Goal: Task Accomplishment & Management: Complete application form

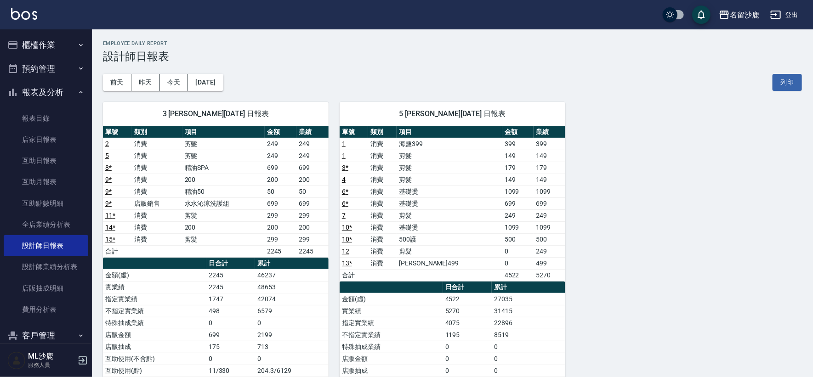
click at [46, 40] on button "櫃檯作業" at bounding box center [46, 45] width 85 height 24
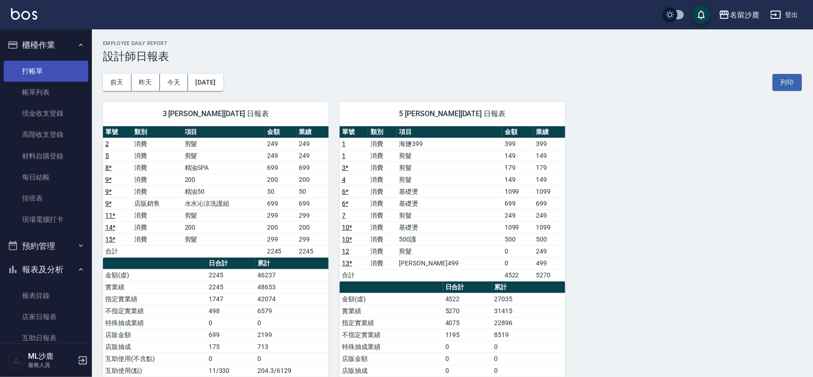
click at [43, 79] on link "打帳單" at bounding box center [46, 71] width 85 height 21
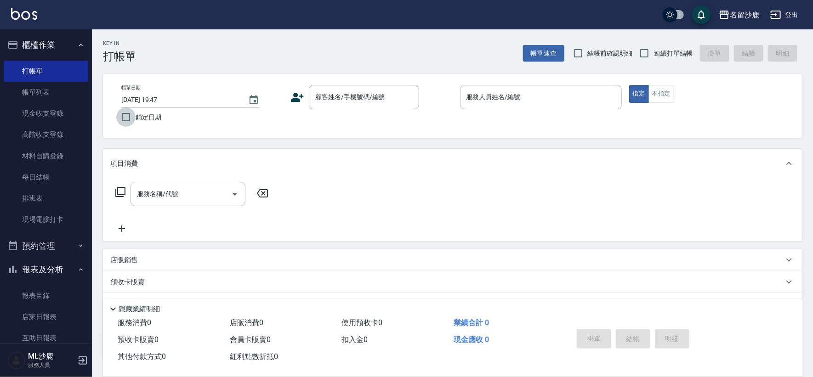
drag, startPoint x: 125, startPoint y: 119, endPoint x: 163, endPoint y: 107, distance: 39.7
click at [126, 119] on input "鎖定日期" at bounding box center [125, 116] width 19 height 19
checkbox input "true"
click at [658, 58] on label "連續打單結帳" at bounding box center [663, 53] width 58 height 19
click at [654, 58] on input "連續打單結帳" at bounding box center [643, 53] width 19 height 19
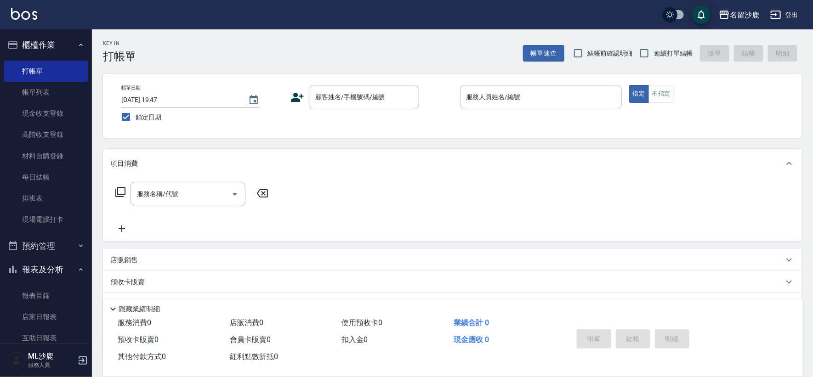
checkbox input "true"
click at [381, 92] on input "顧客姓名/手機號碼/編號" at bounding box center [357, 97] width 88 height 16
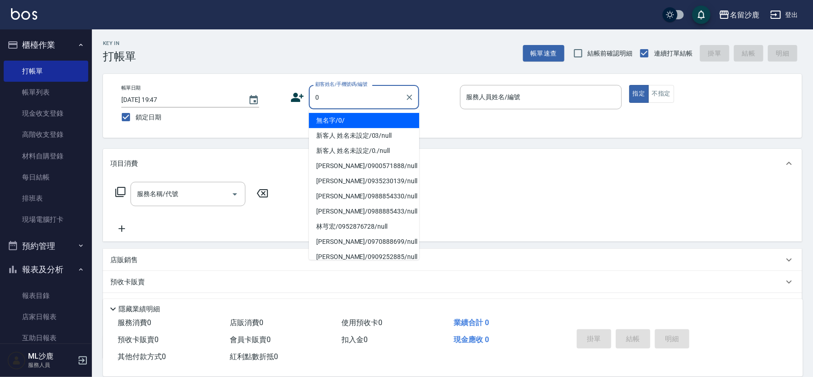
type input "無名字/0/"
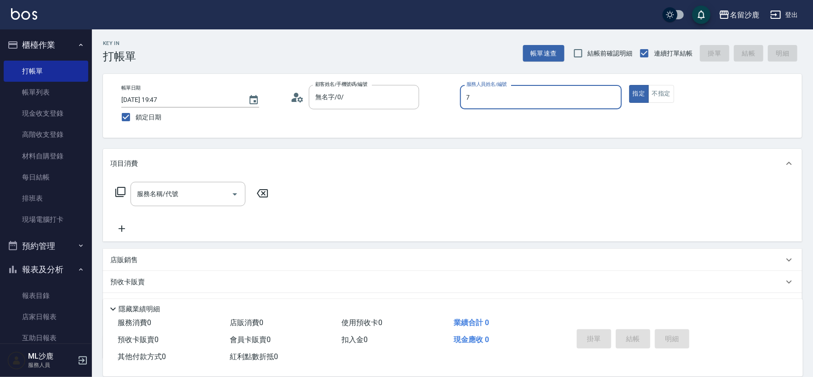
type input "[PERSON_NAME]-7"
type button "true"
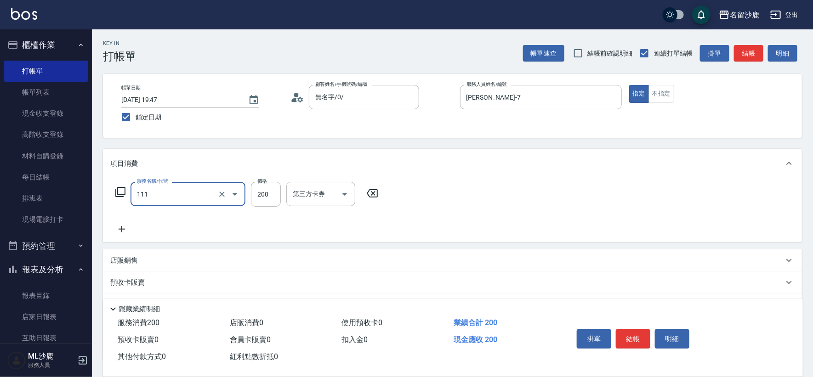
type input "200(111)"
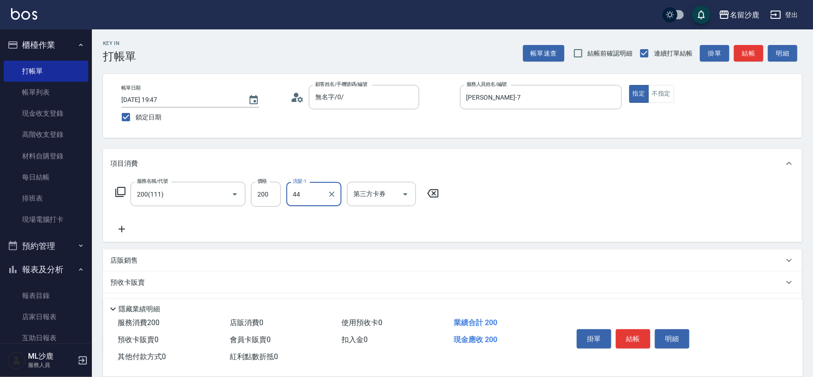
type input "[PERSON_NAME]-44"
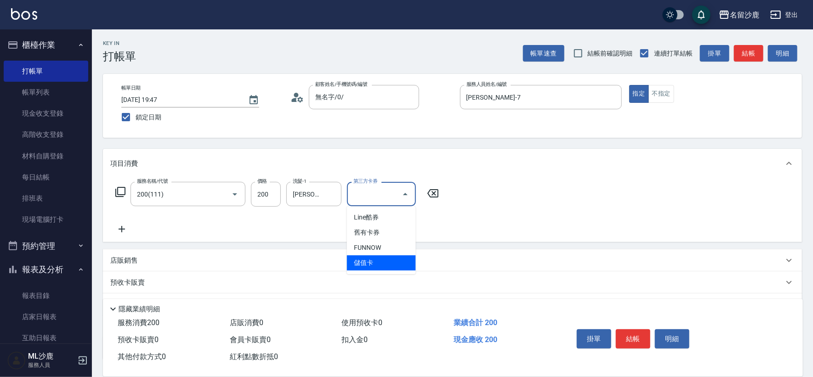
type input "儲值卡"
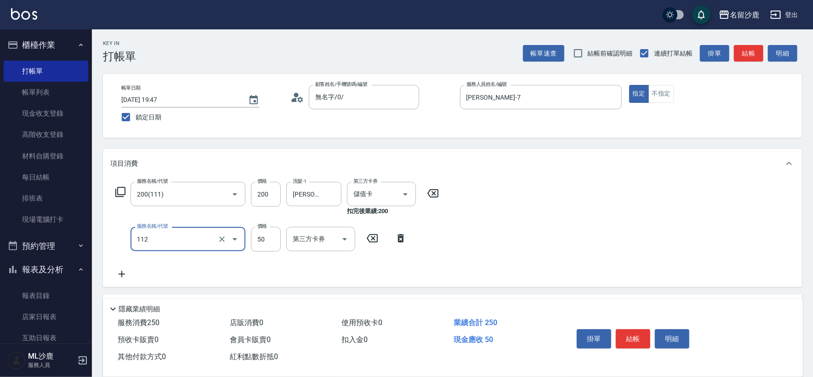
type input "精油50(112)"
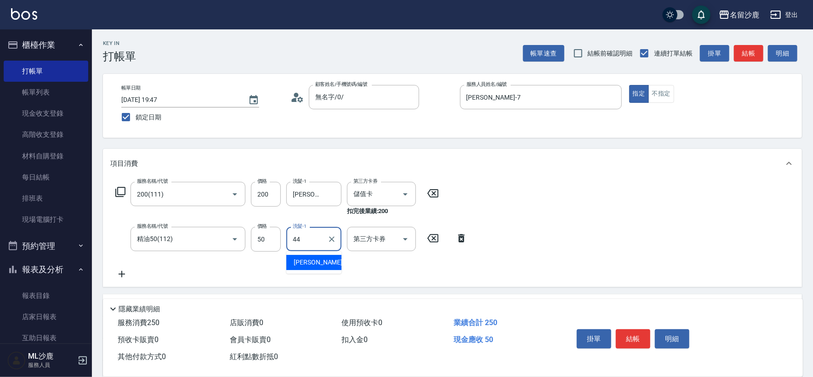
type input "[PERSON_NAME]-44"
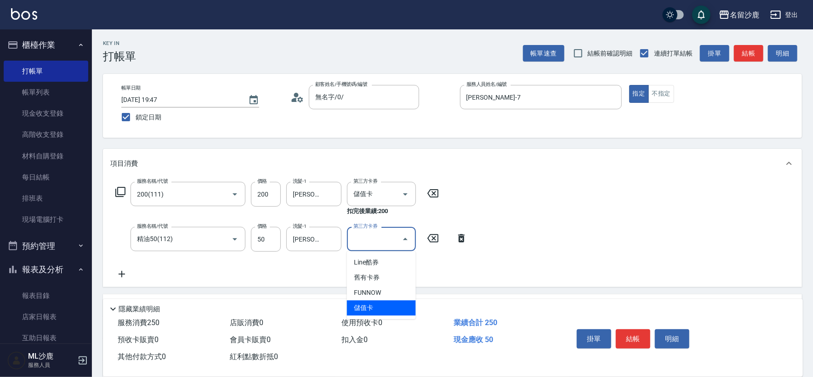
type input "儲值卡"
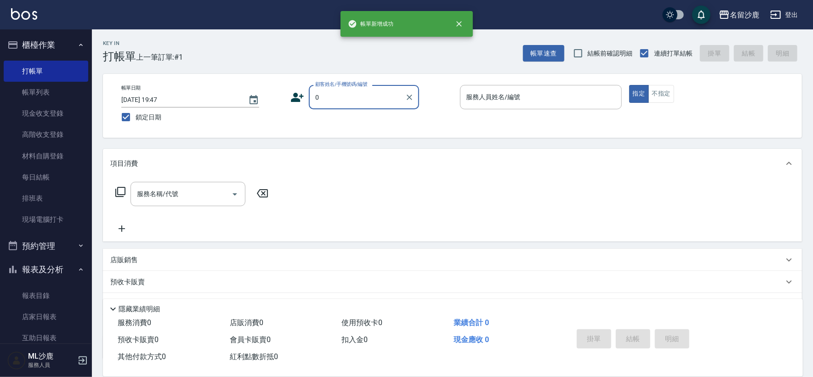
type input "無名字/0/"
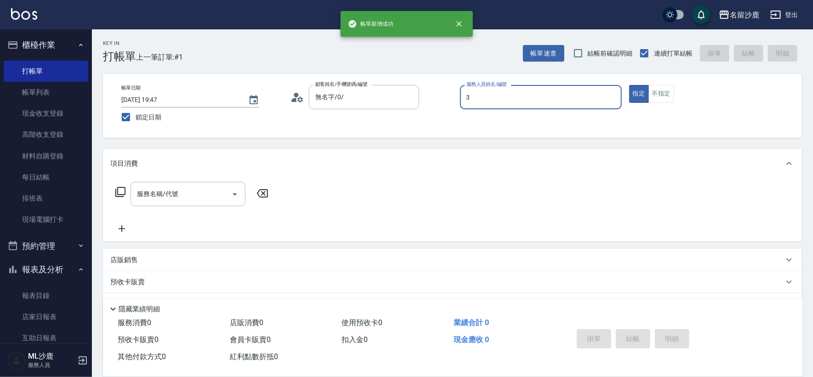
type input "莊郁亭-3"
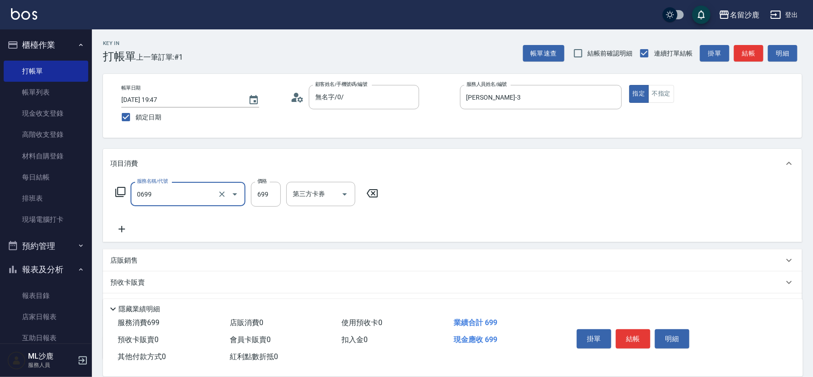
type input "精油SPA(0699)"
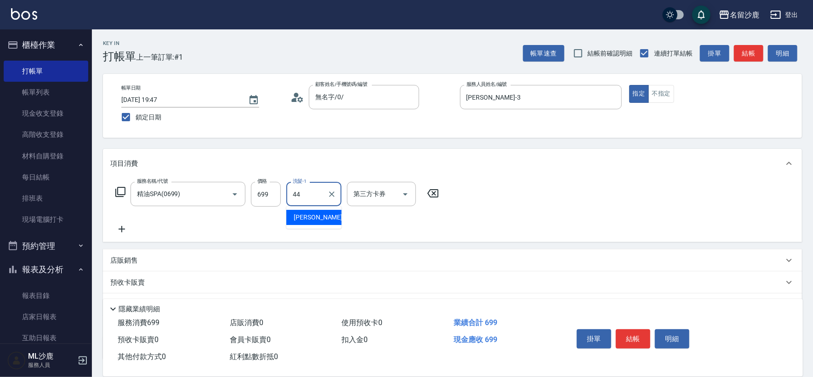
type input "蔡 雅婷-44"
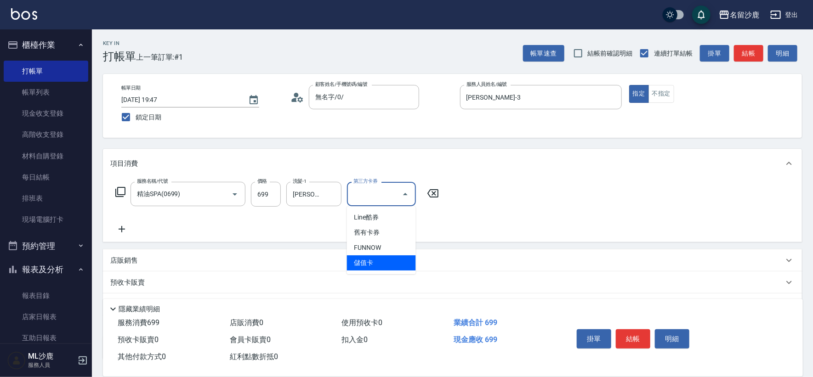
type input "儲值卡"
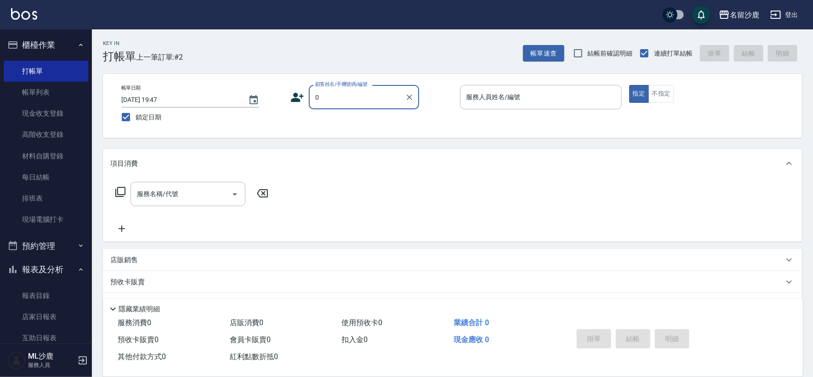
type input "無名字/0/"
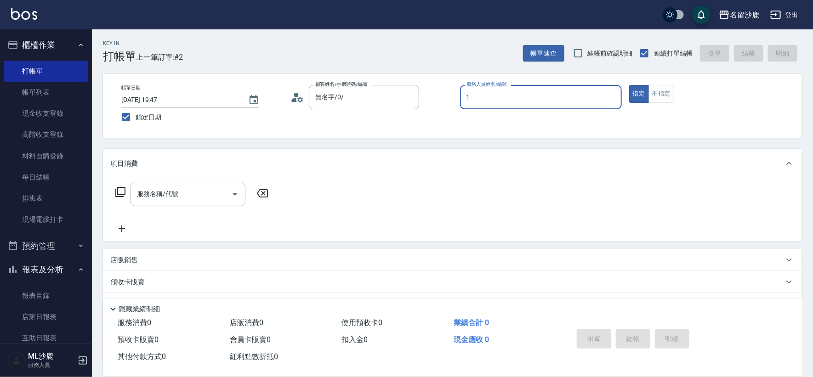
type input "[PERSON_NAME]1"
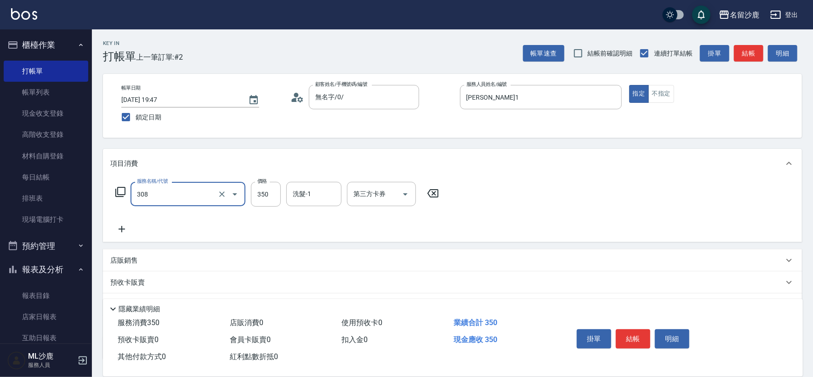
type input "洗+剪(308)"
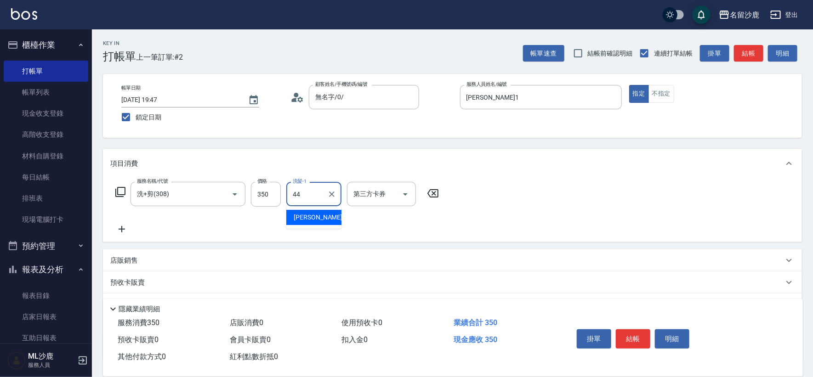
type input "蔡 雅婷-44"
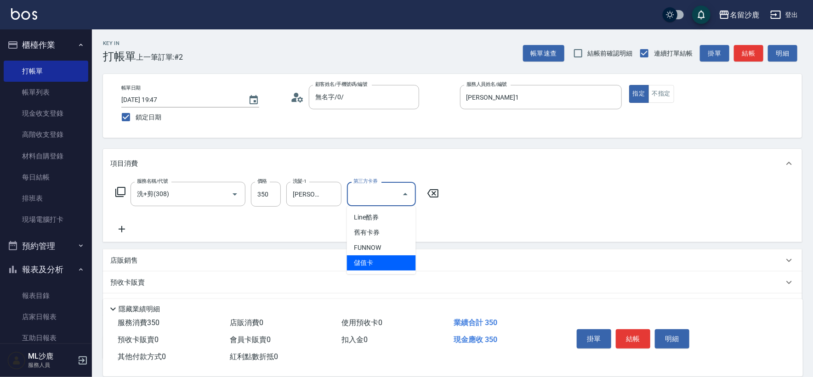
type input "儲值卡"
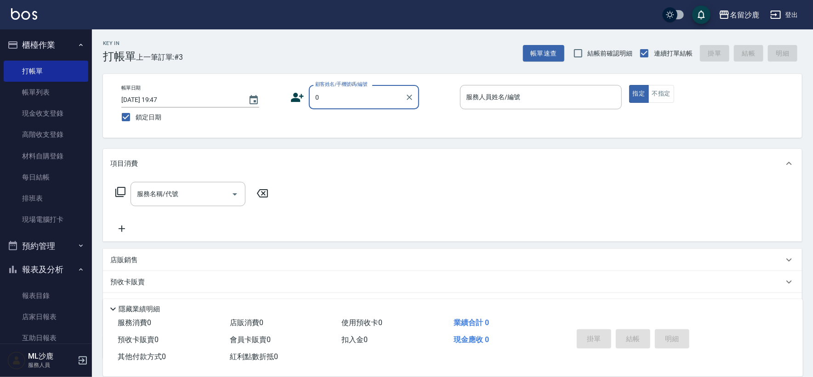
type input "無名字/0/"
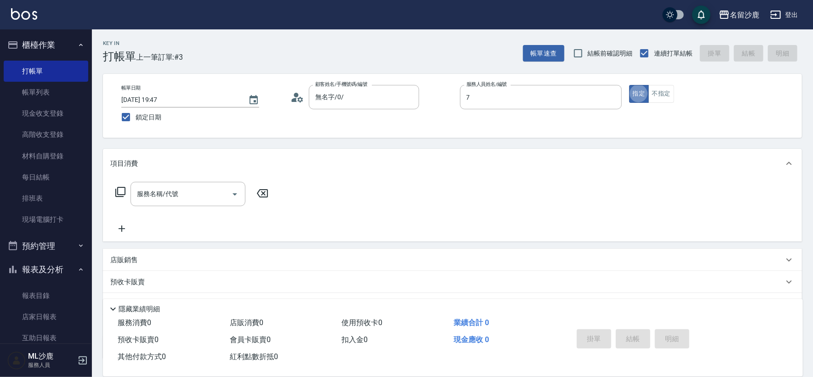
type input "林靖庭-7"
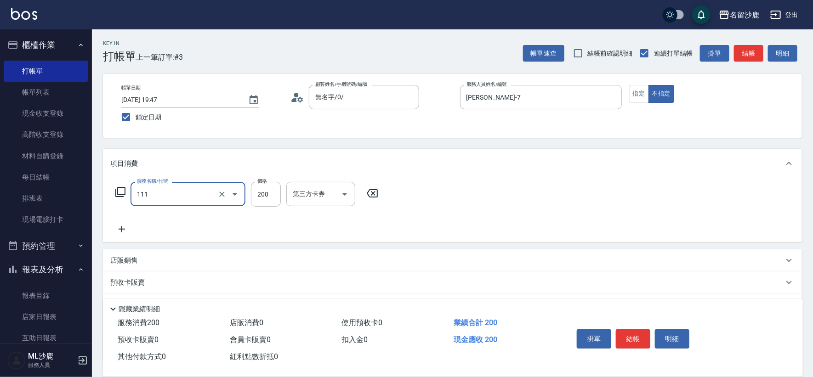
type input "200(111)"
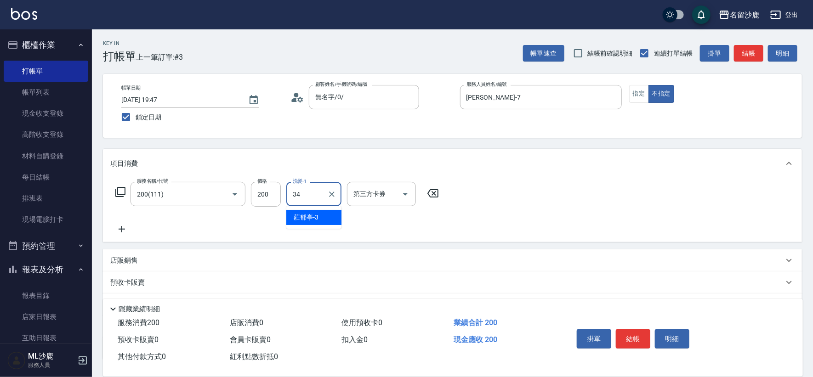
type input "[PERSON_NAME]-34"
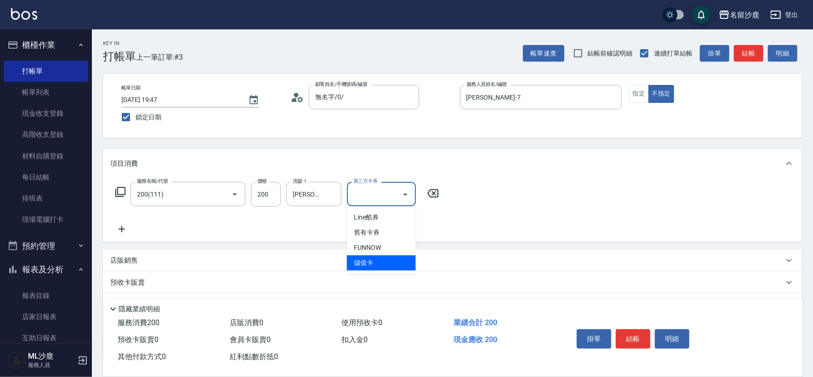
type input "儲值卡"
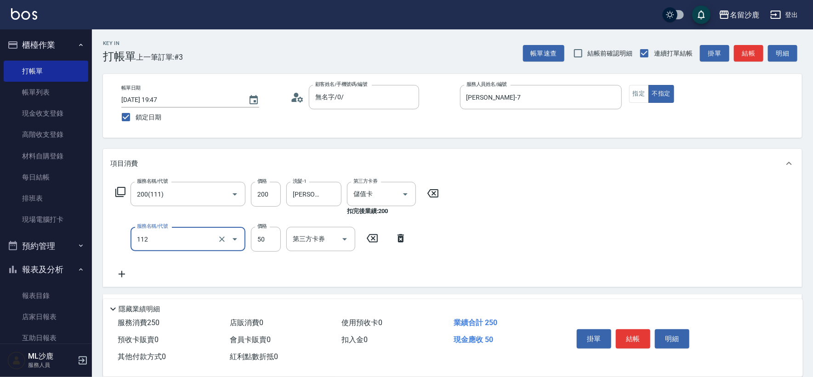
type input "精油50(112)"
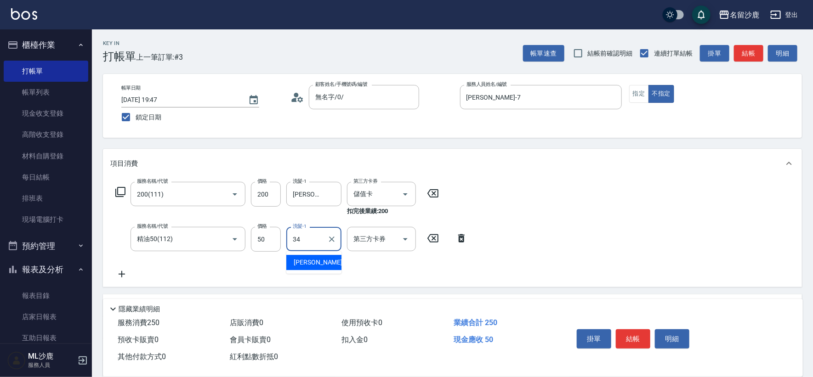
type input "[PERSON_NAME]-34"
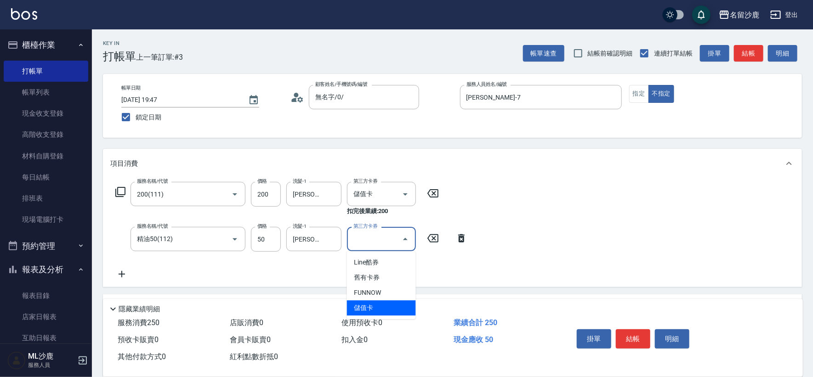
type input "儲值卡"
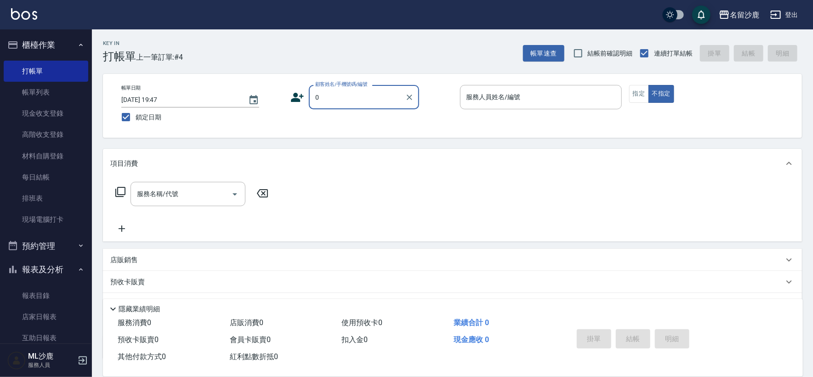
type input "無名字/0/"
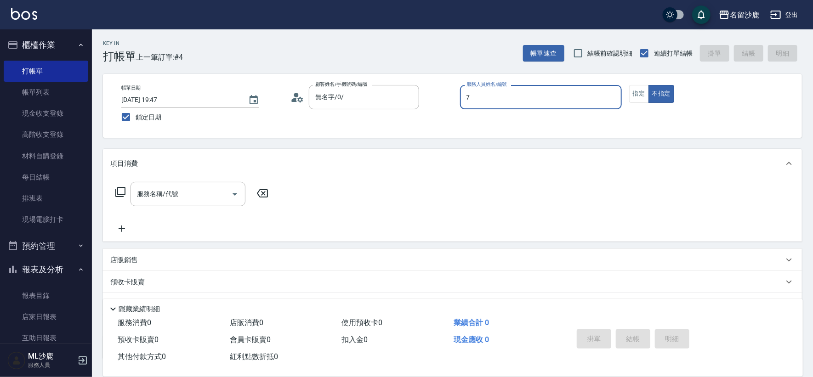
type input "林靖庭-7"
type button "false"
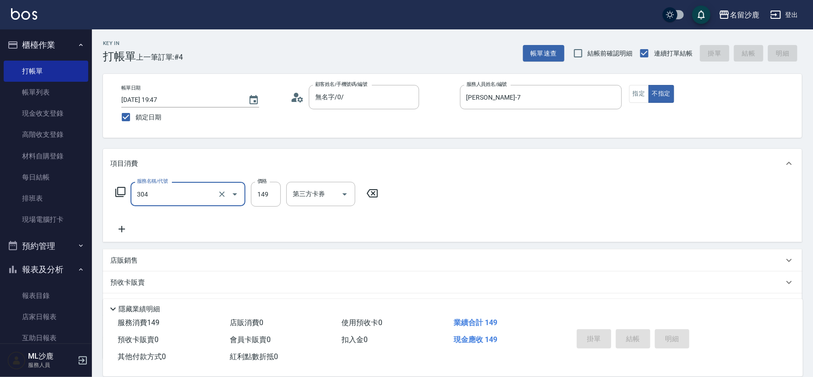
type input "304"
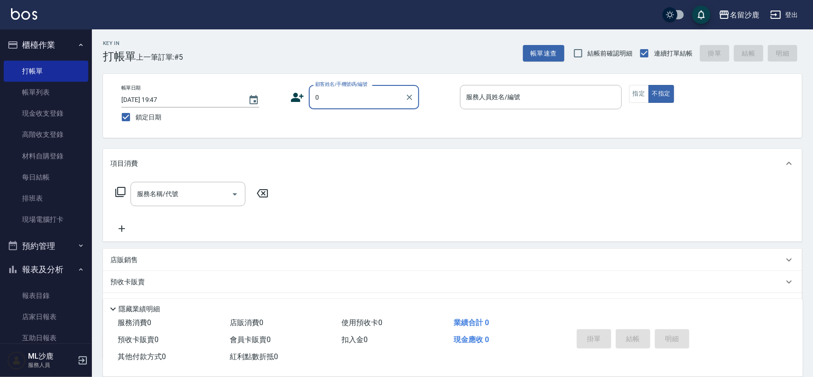
type input "無名字/0/"
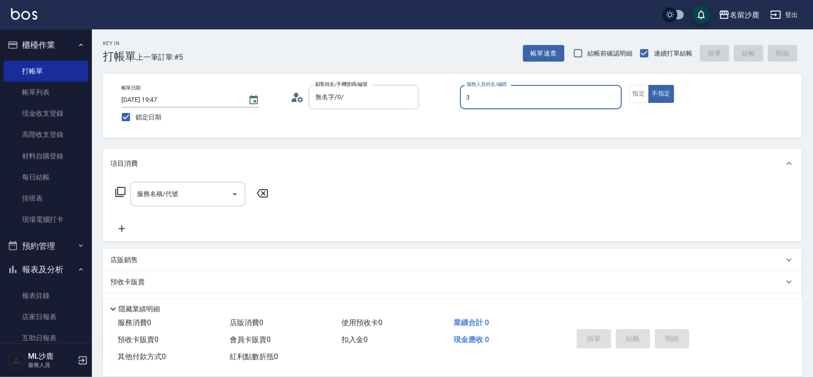
type input "莊郁亭-3"
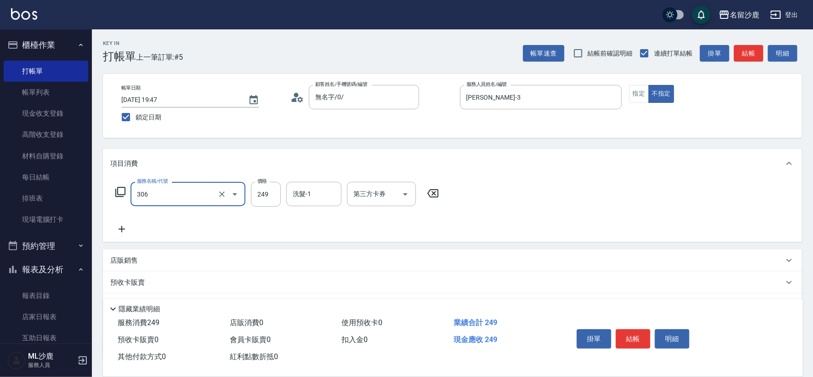
type input "剪髮(306)"
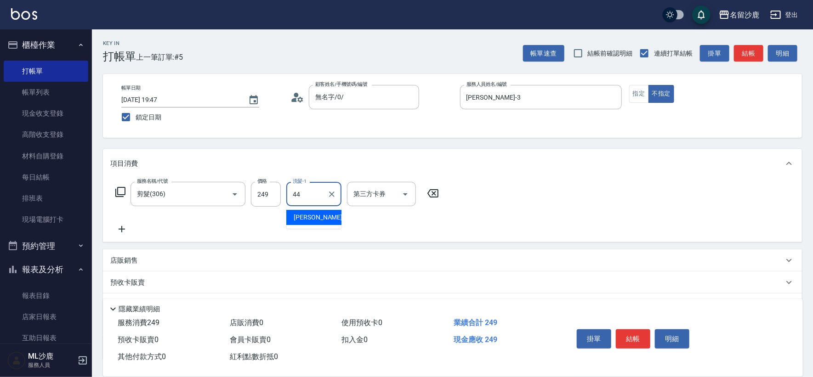
type input "蔡 雅婷-44"
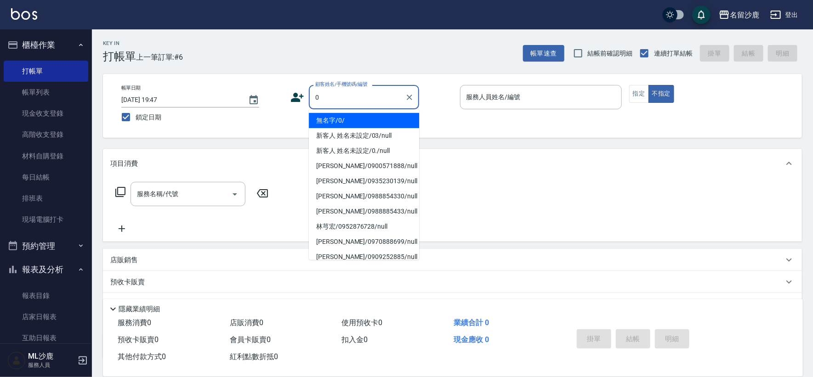
type input "無名字/0/"
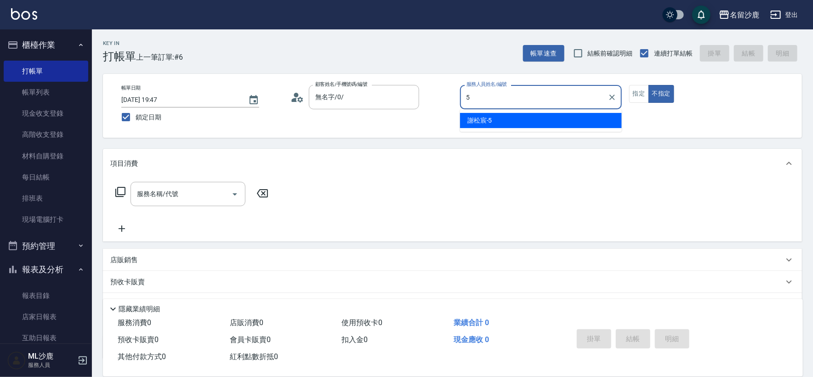
type input "謝松宸-5"
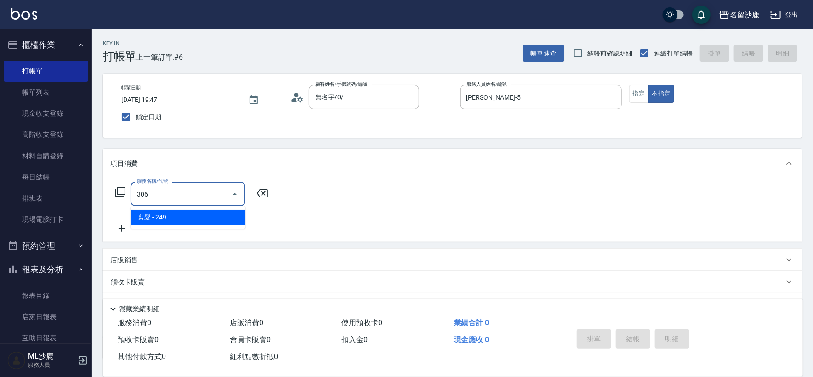
type input "剪髮(306)"
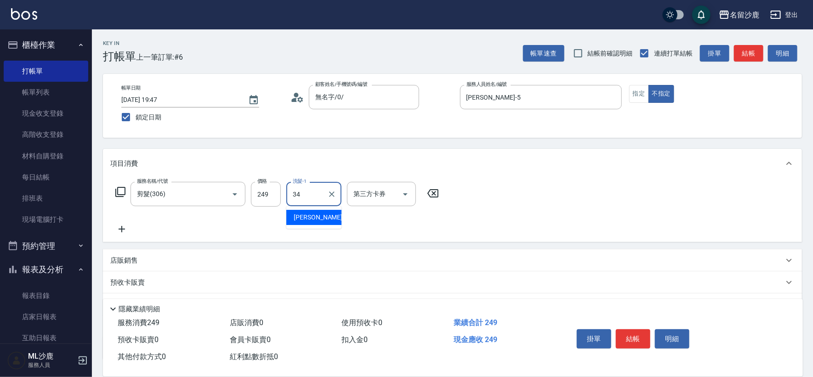
type input "[PERSON_NAME]-34"
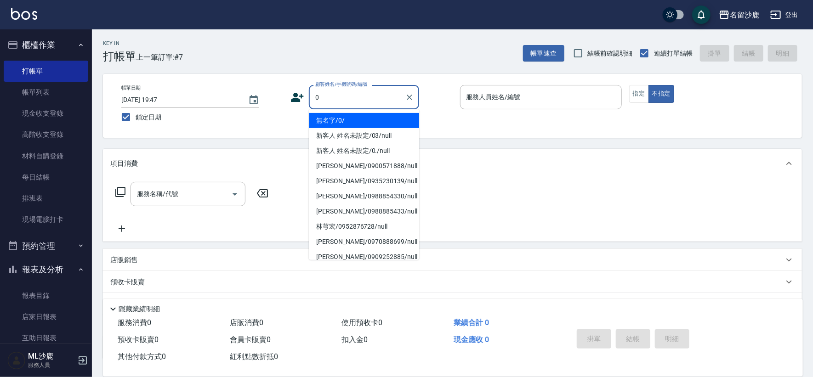
type input "無名字/0/"
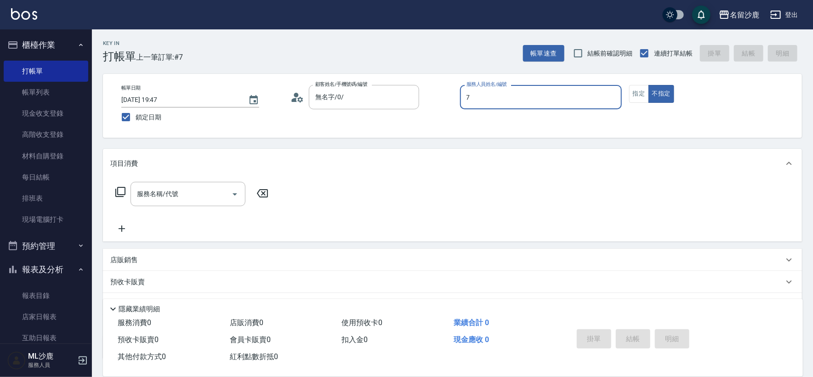
type input "林靖庭-7"
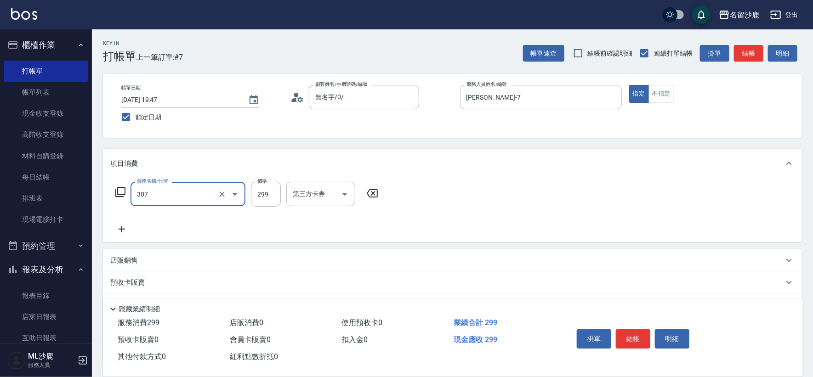
type input "剪髮(307)"
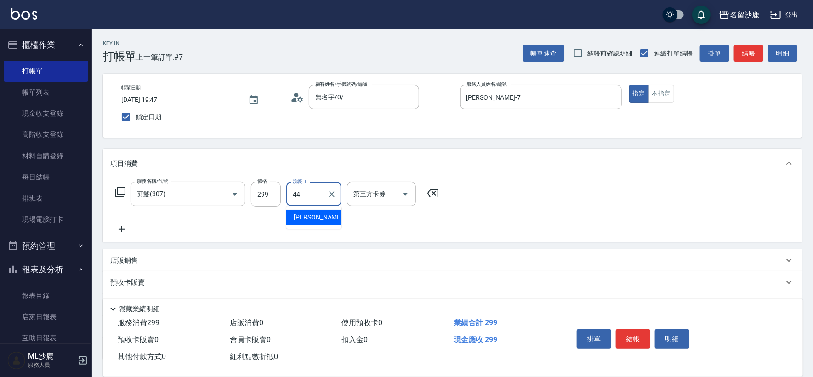
type input "4"
type input "[PERSON_NAME]-34"
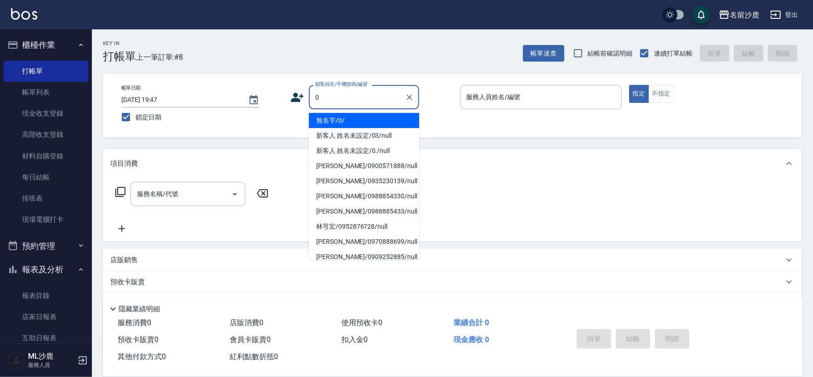
type input "無名字/0/"
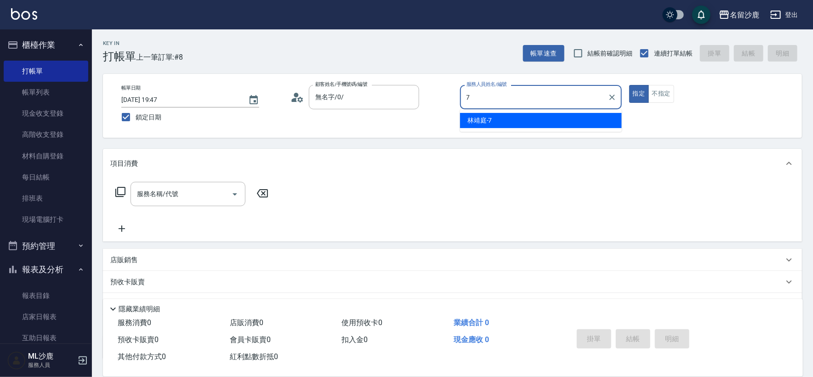
type input "林靖庭-7"
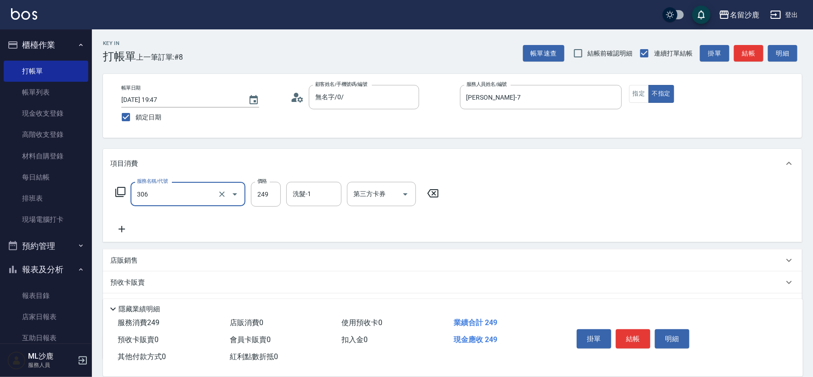
type input "剪髮(306)"
type input "蔡 雅婷-44"
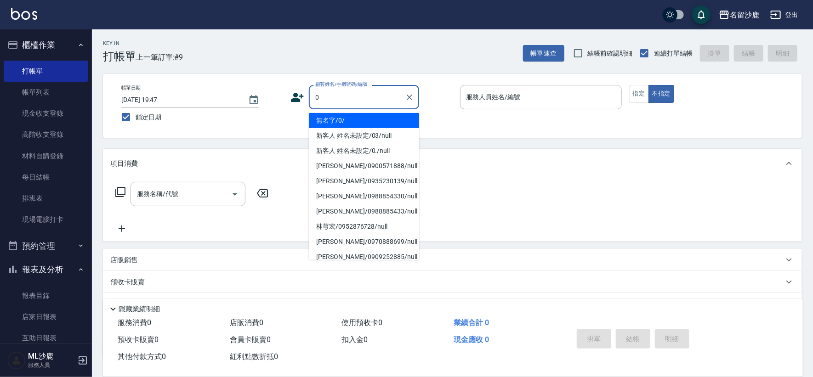
type input "無名字/0/"
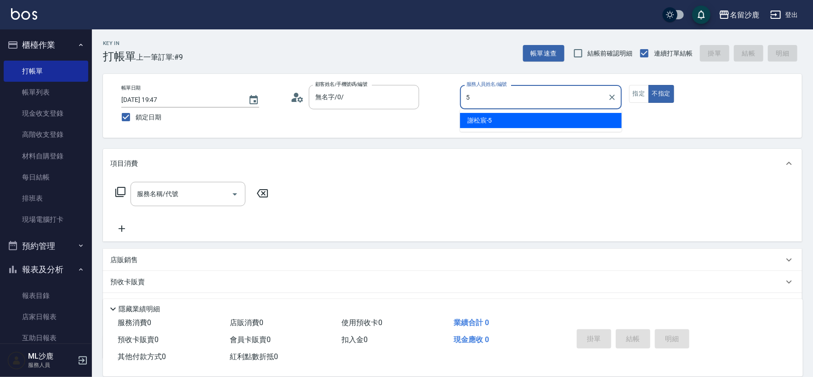
type input "謝松宸-5"
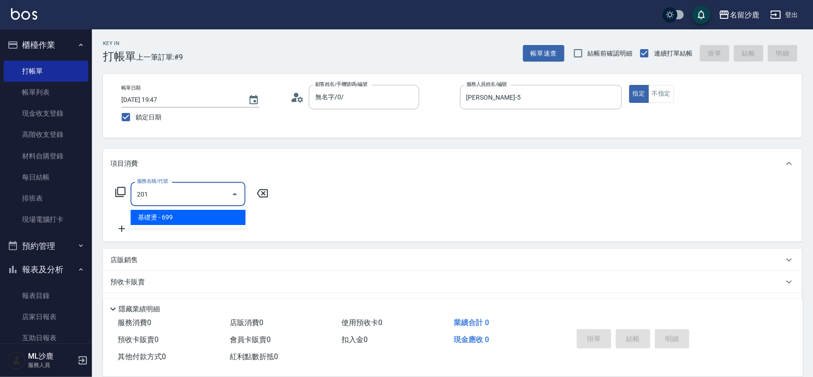
type input "基礎燙(201)"
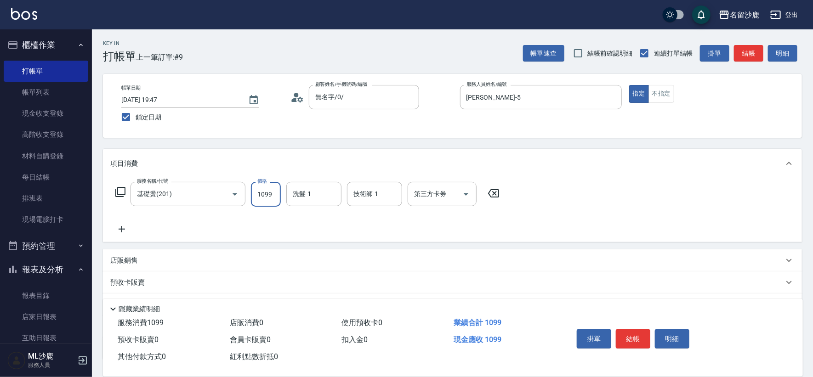
type input "1099"
type input "[PERSON_NAME]-34"
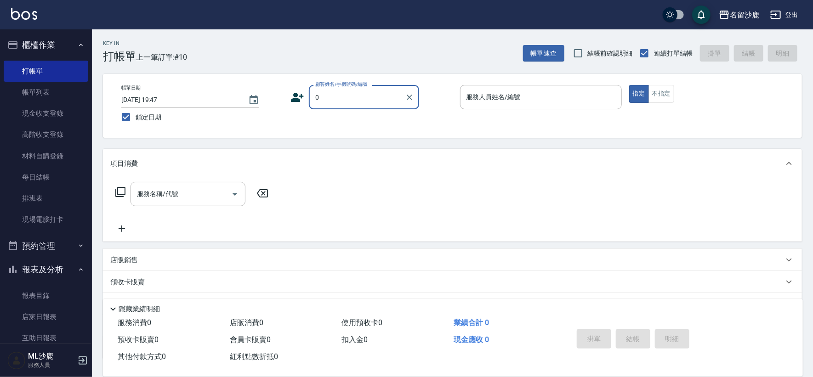
type input "無名字/0/"
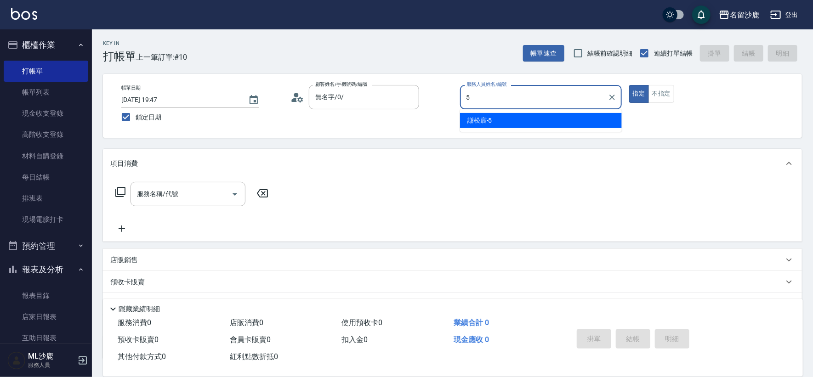
type input "謝松宸-5"
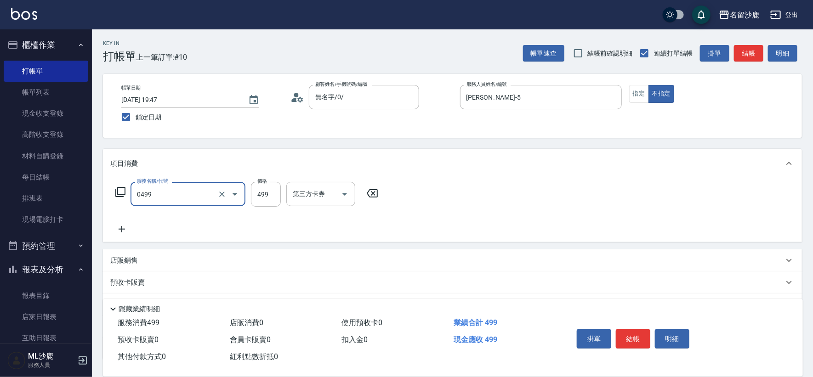
type input "伊黛莉499(0499)"
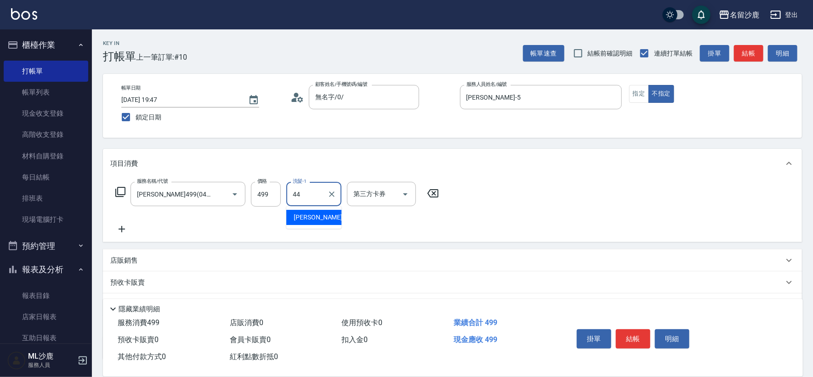
type input "蔡 雅婷-44"
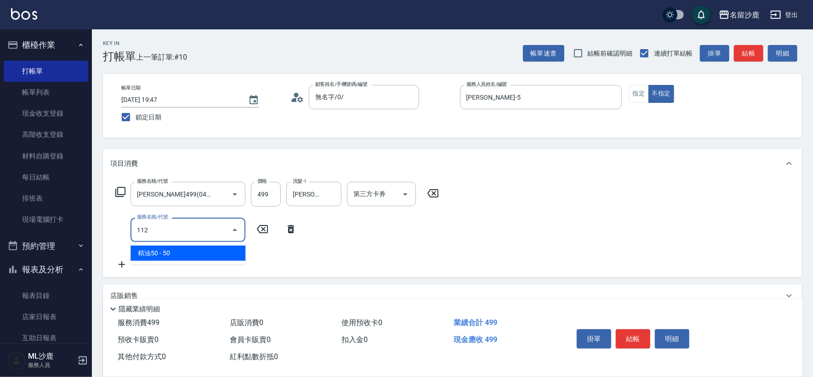
type input "精油50(112)"
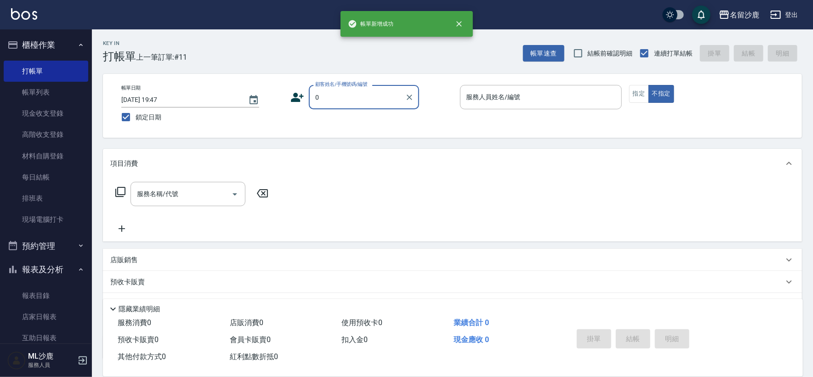
type input "無名字/0/"
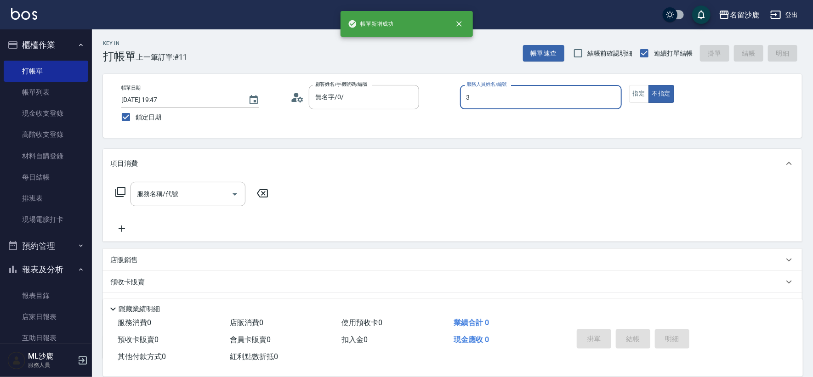
type input "莊郁亭-3"
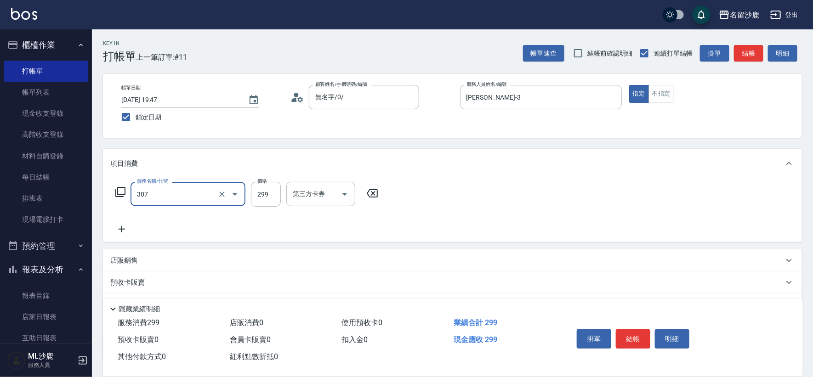
type input "剪髮(307)"
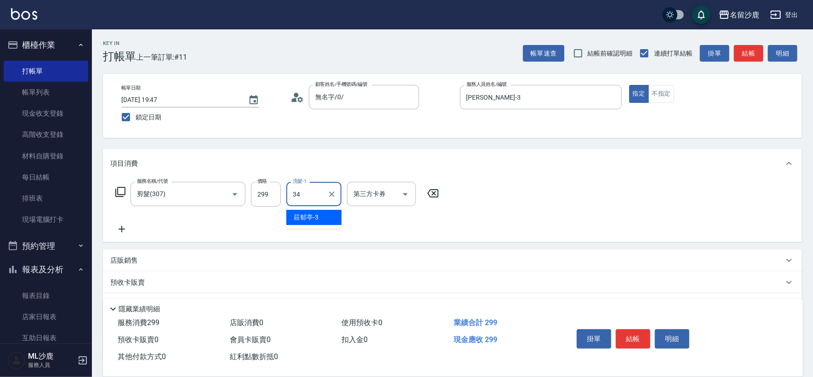
type input "[PERSON_NAME]-34"
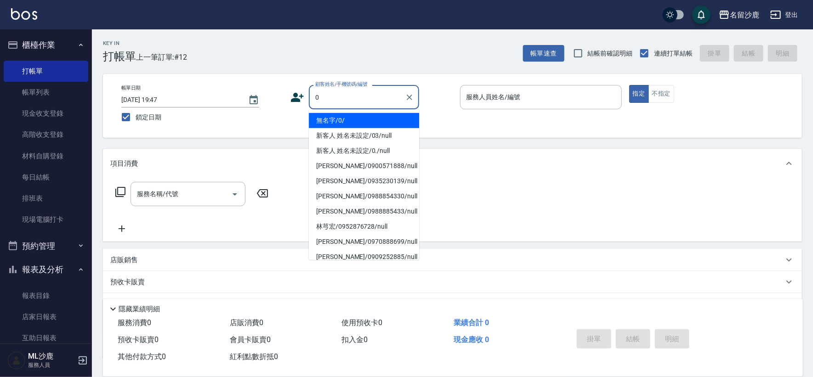
type input "無名字/0/"
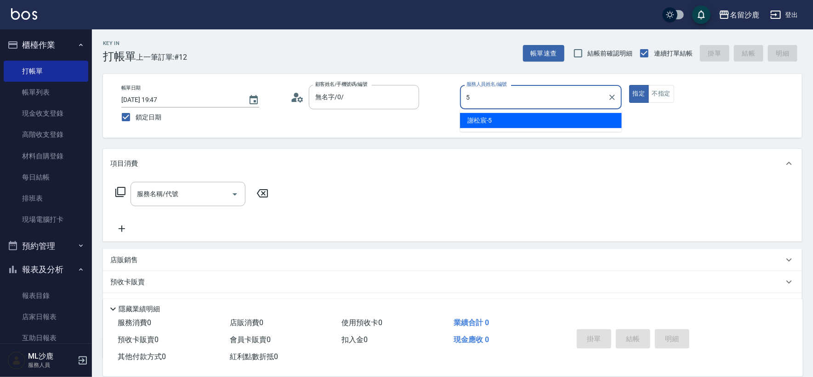
type input "謝松宸-5"
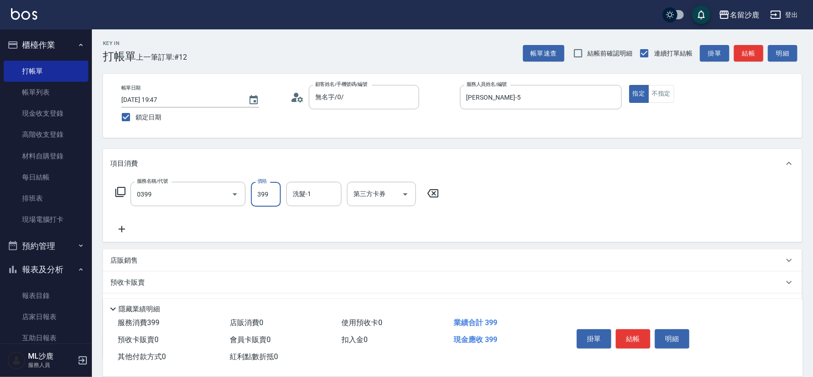
type input "海鹽399(0399)"
type input "[PERSON_NAME]-34"
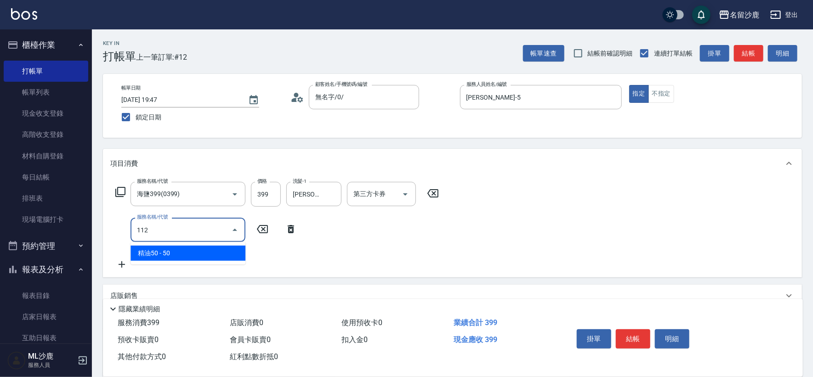
type input "精油50(112)"
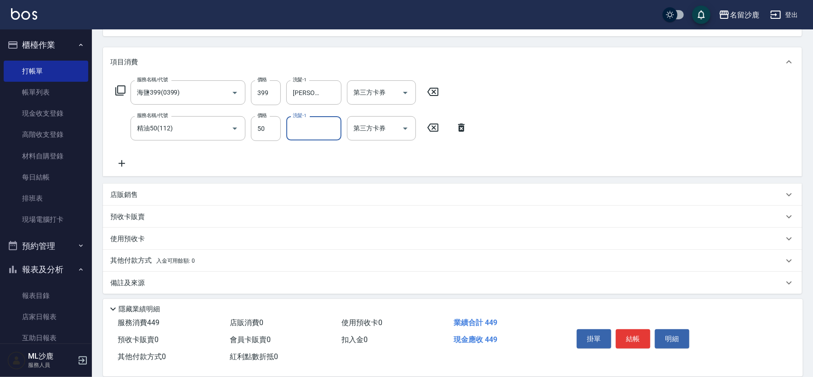
scroll to position [102, 0]
drag, startPoint x: 153, startPoint y: 197, endPoint x: 503, endPoint y: 178, distance: 350.0
click at [163, 197] on div "店販銷售" at bounding box center [446, 195] width 673 height 10
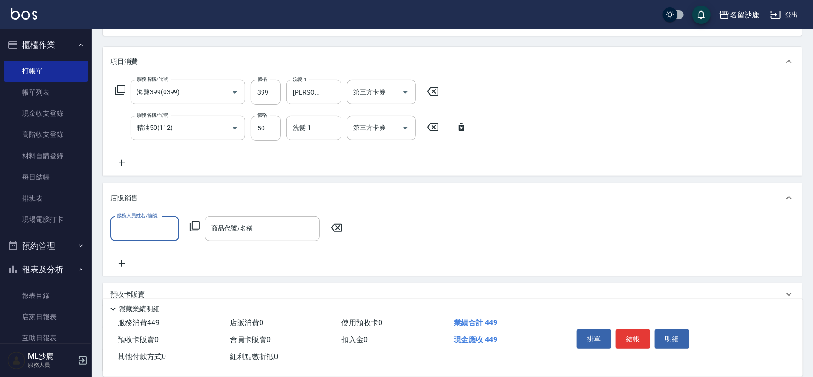
scroll to position [0, 0]
type input "1"
type input "謝松宸-5"
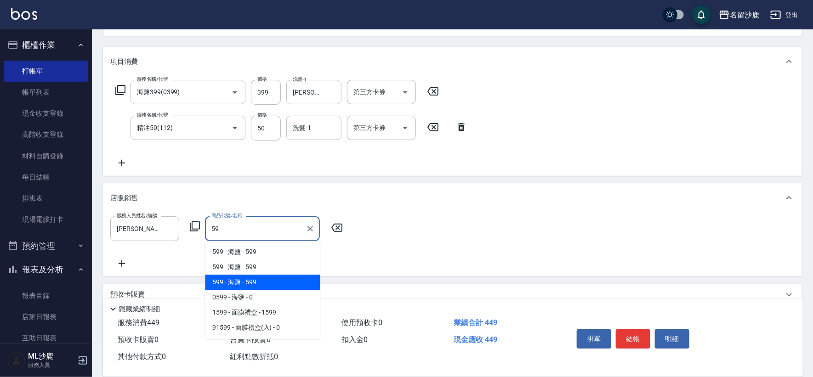
type input "5"
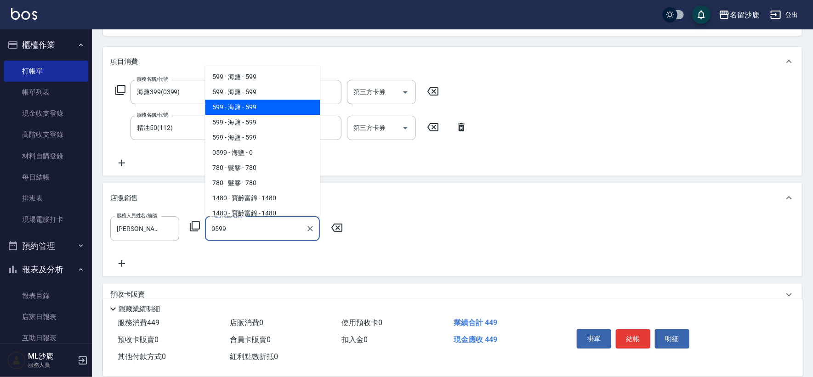
type input "海鹽"
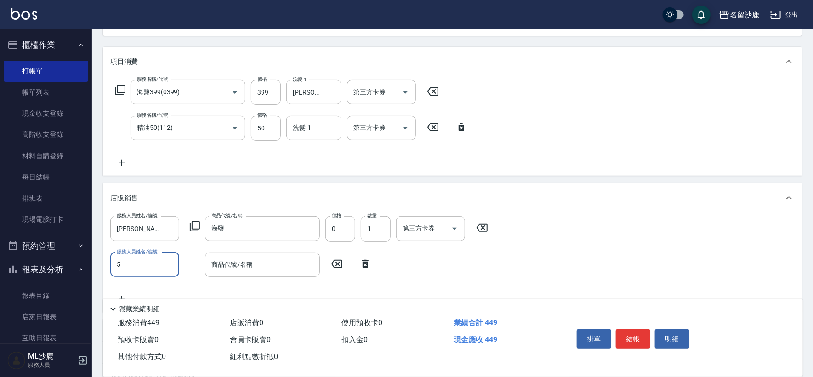
type input "謝松宸-5"
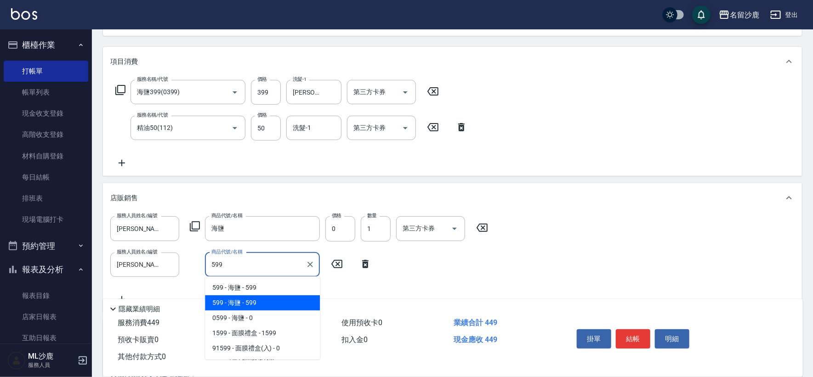
type input "海鹽"
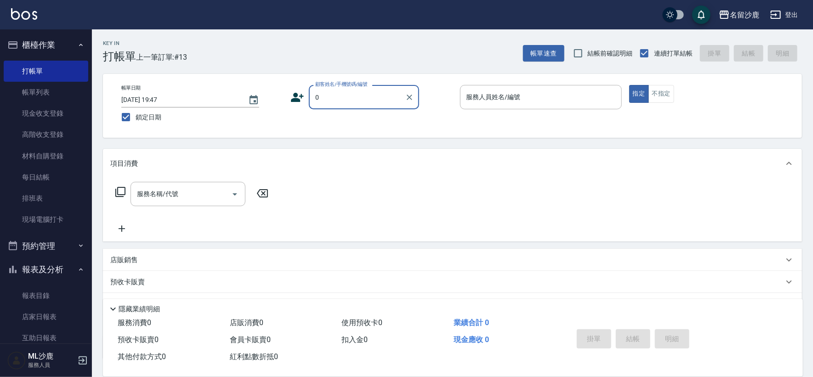
type input "無名字/0/"
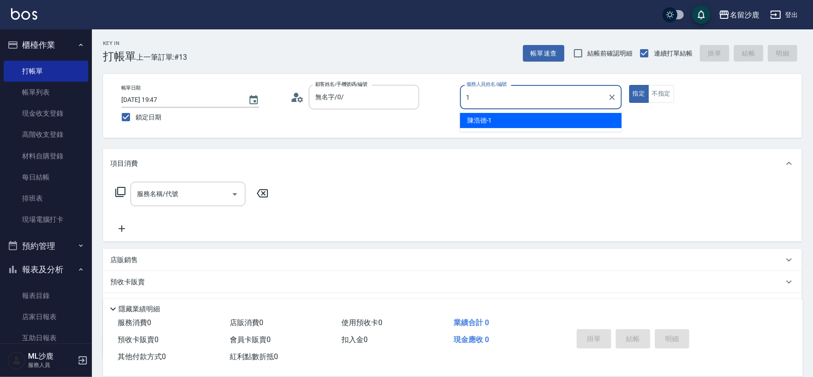
type input "[PERSON_NAME]1"
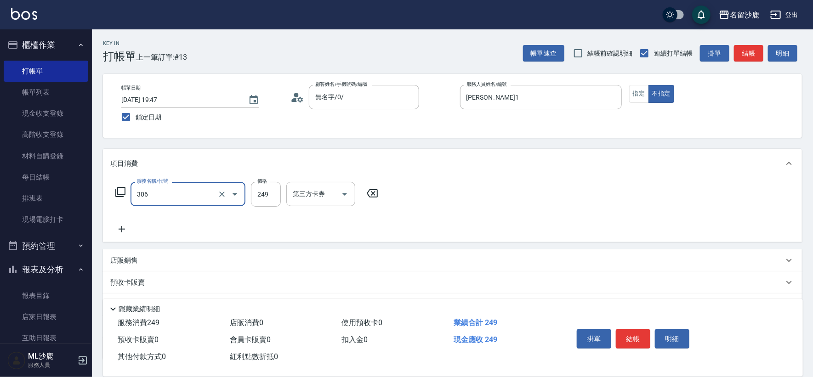
type input "剪髮(306)"
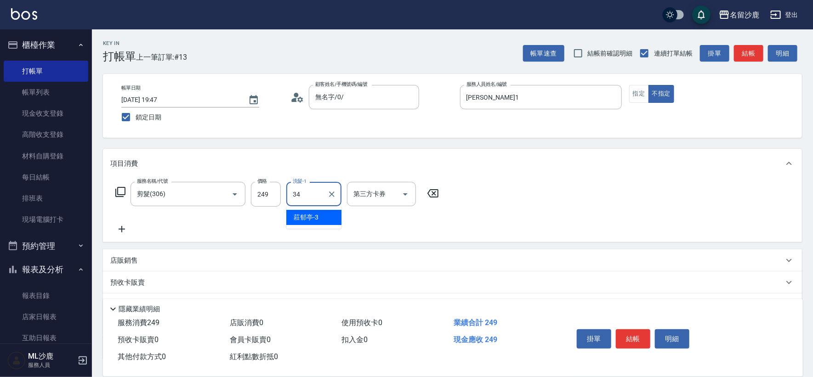
type input "[PERSON_NAME]-34"
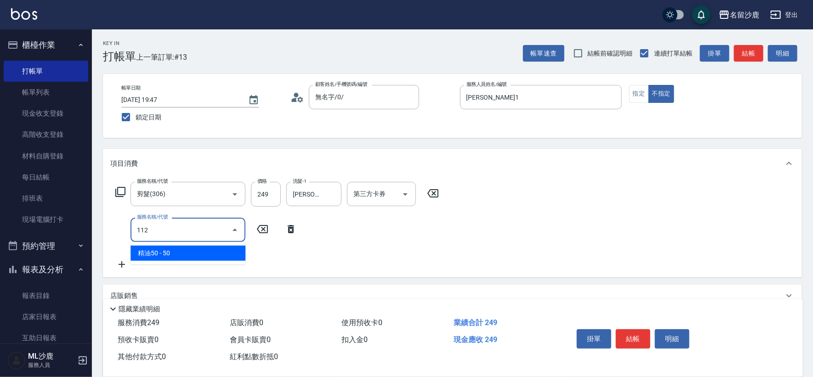
type input "精油50(112)"
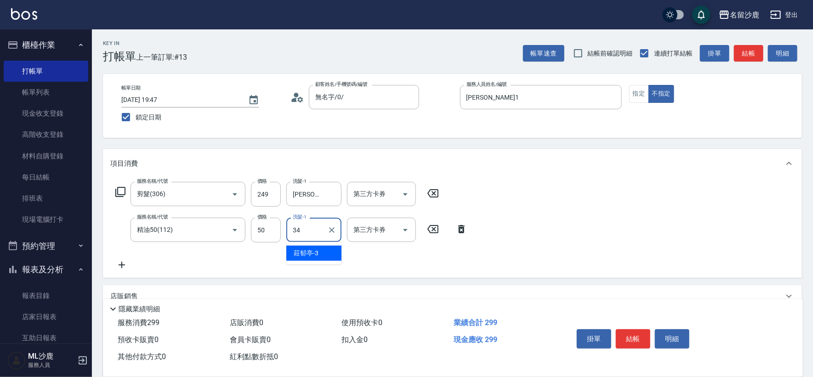
type input "[PERSON_NAME]-34"
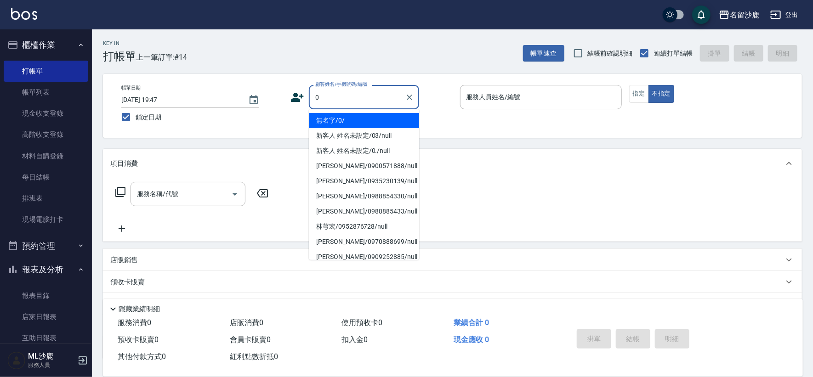
type input "無名字/0/"
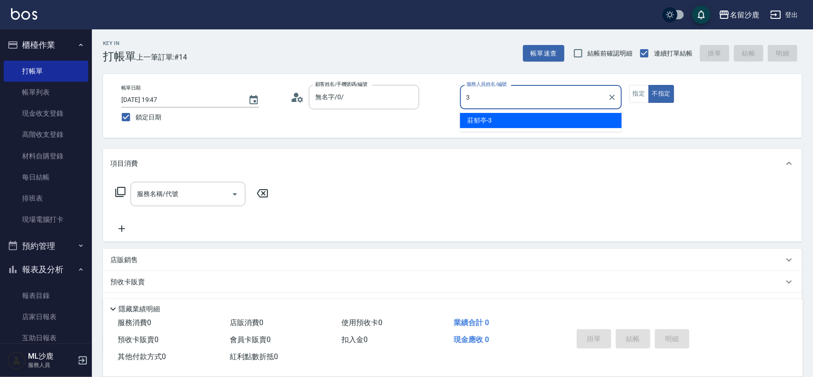
type input "莊郁亭-3"
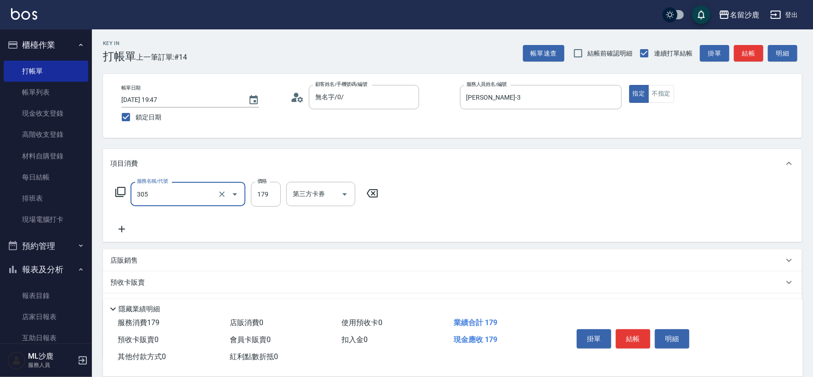
type input "剪髮(305)"
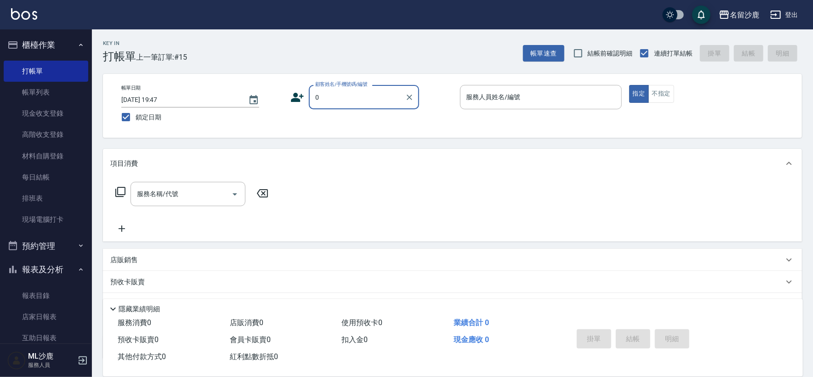
type input "無名字/0/"
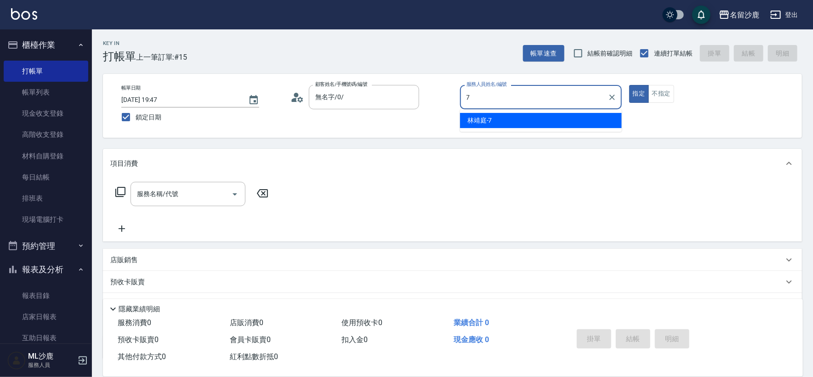
type input "林靖庭-7"
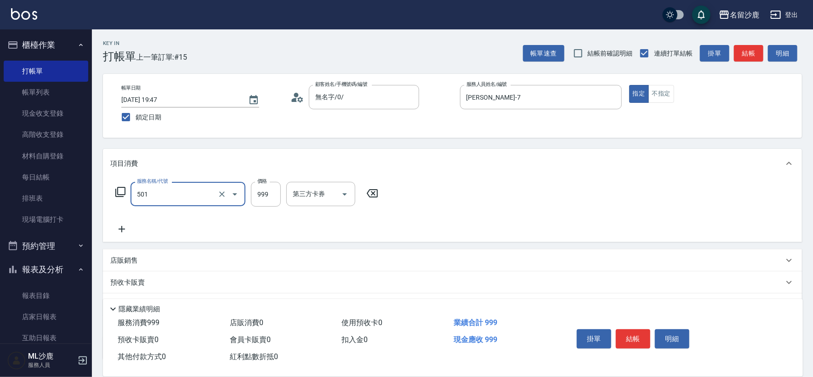
type input "染髮(501)"
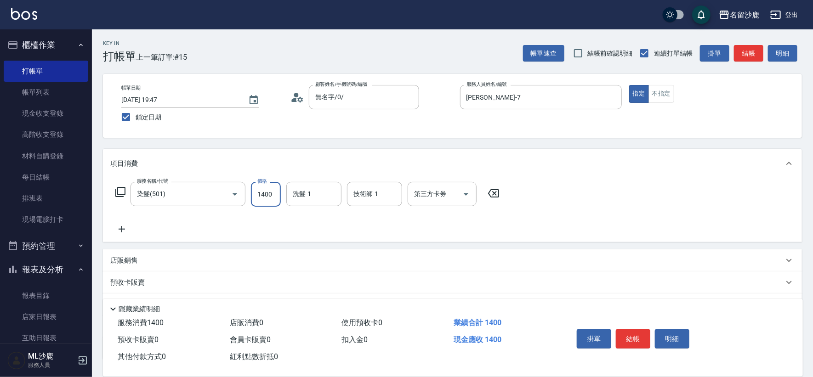
type input "1400"
type input "[PERSON_NAME]-34"
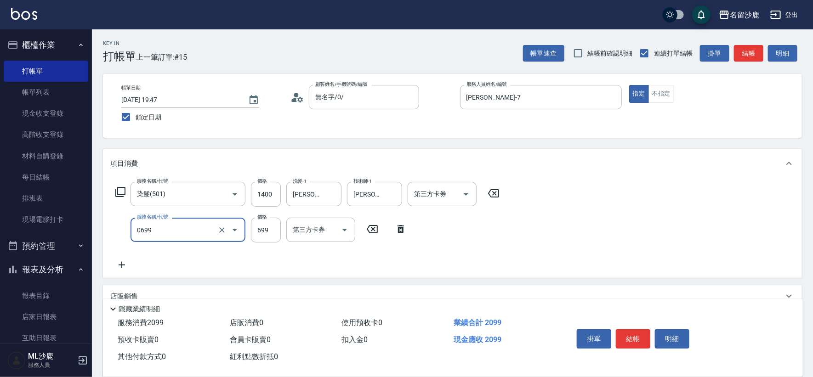
type input "精油SPA(0699)"
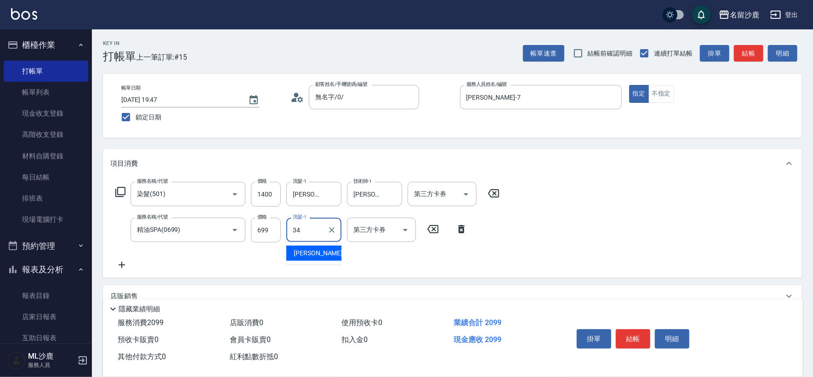
type input "[PERSON_NAME]-34"
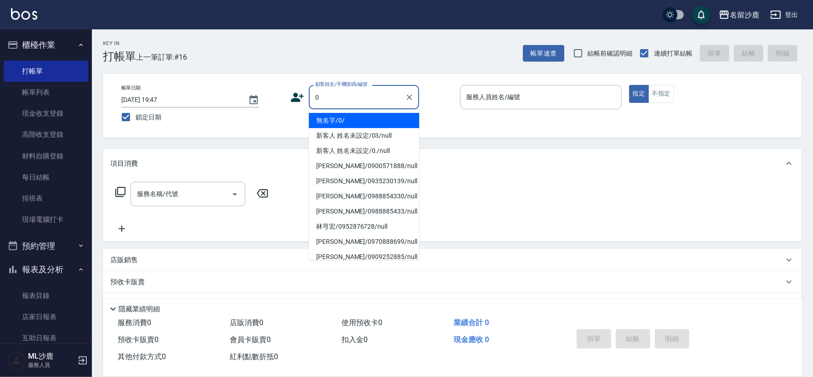
type input "無名字/0/"
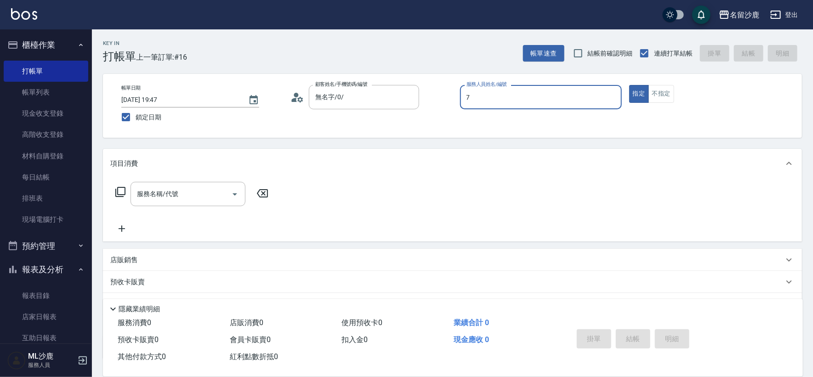
type input "林靖庭-7"
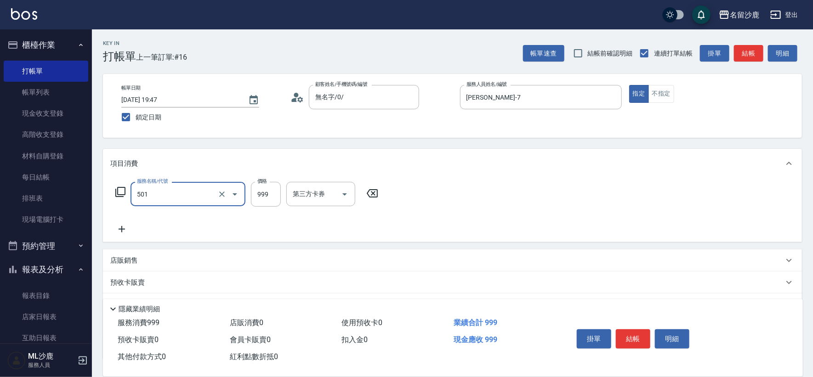
type input "染髮(501)"
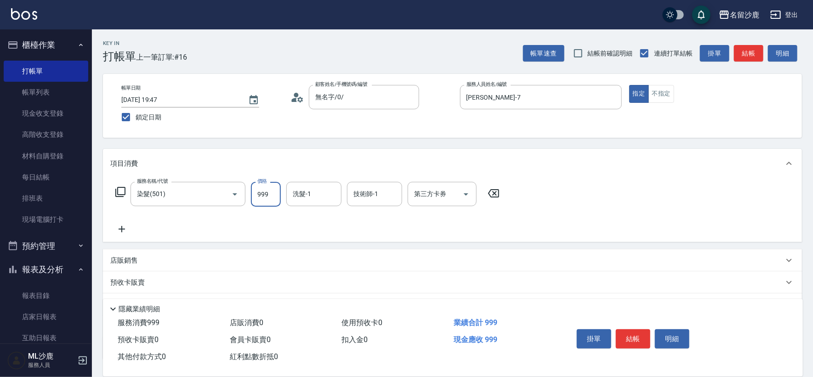
click at [267, 195] on input "999" at bounding box center [266, 194] width 30 height 25
type input "1600"
type input "[PERSON_NAME]-34"
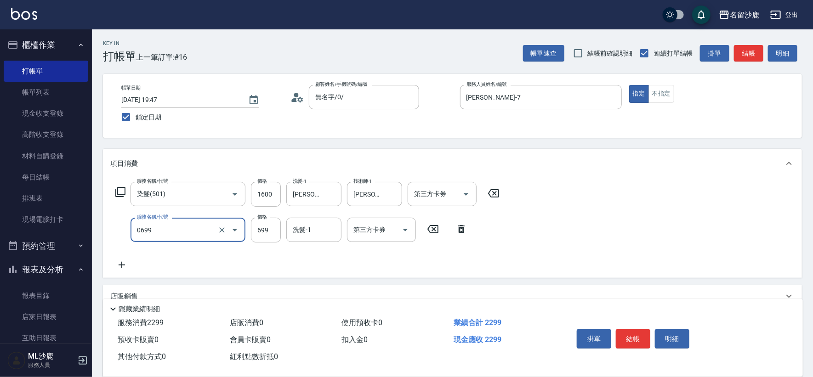
type input "精油SPA(0699)"
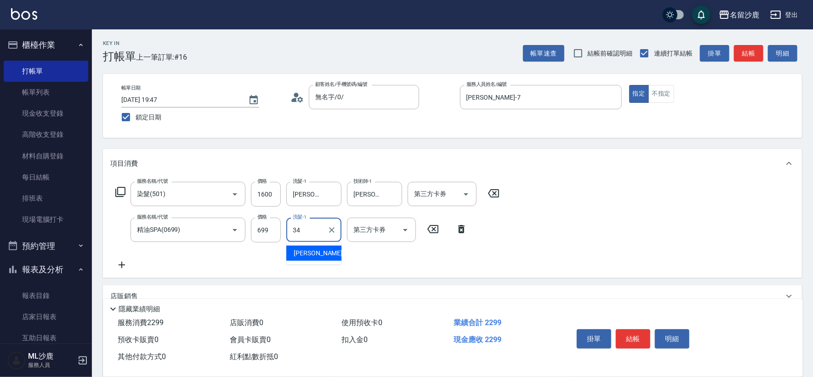
type input "[PERSON_NAME]-34"
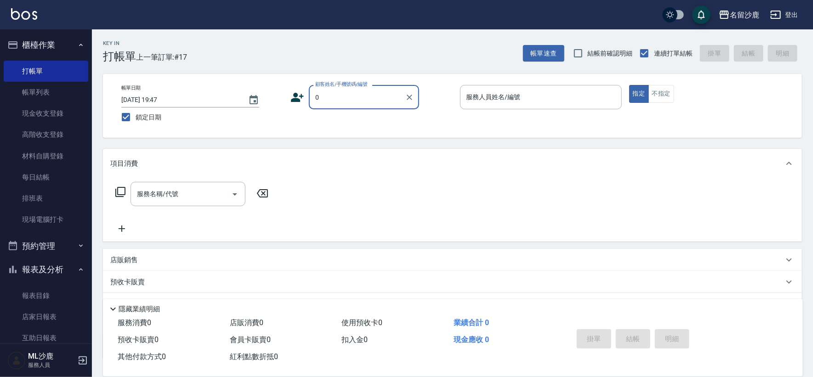
type input "無名字/0/"
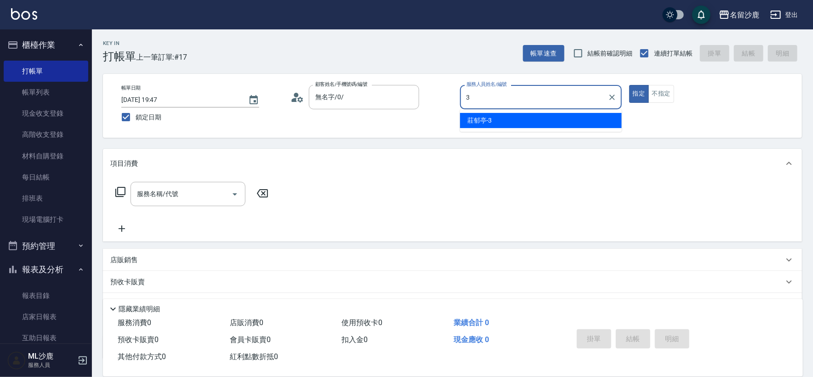
type input "莊郁亭-3"
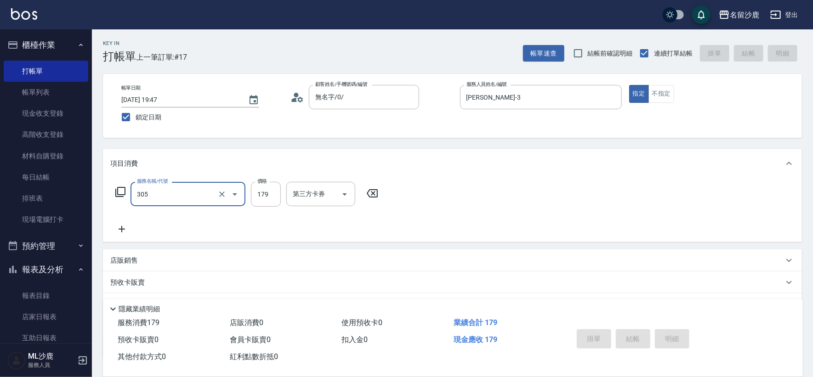
type input "305"
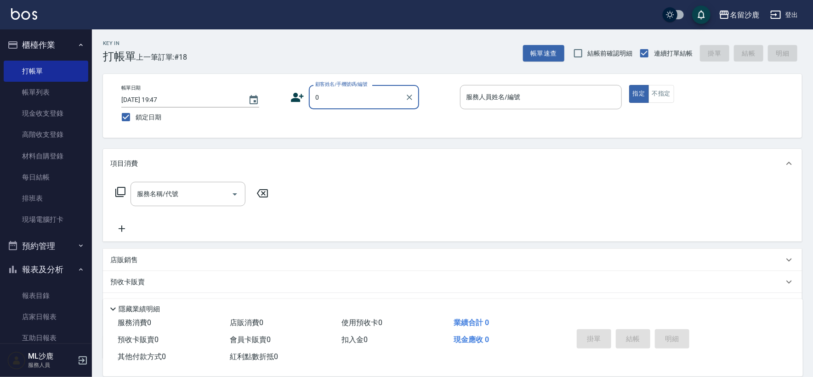
type input "無名字/0/"
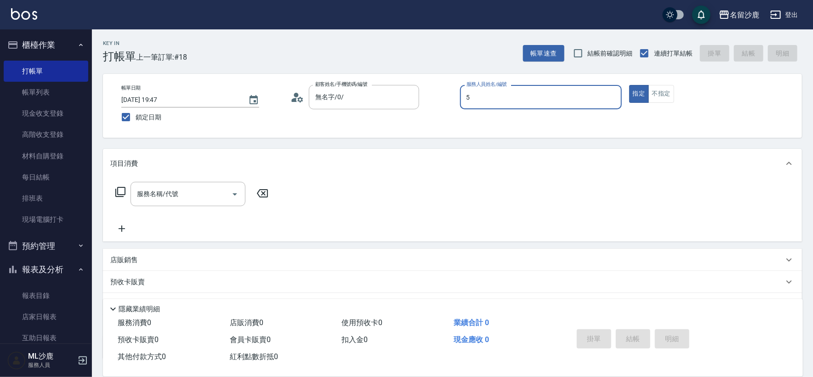
type input "謝松宸-5"
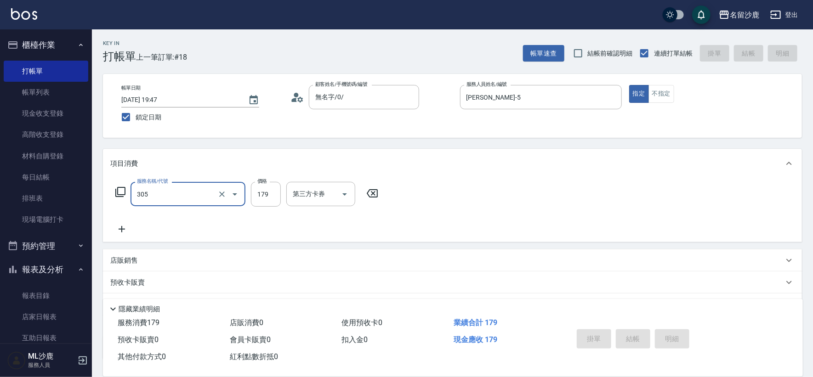
type input "305"
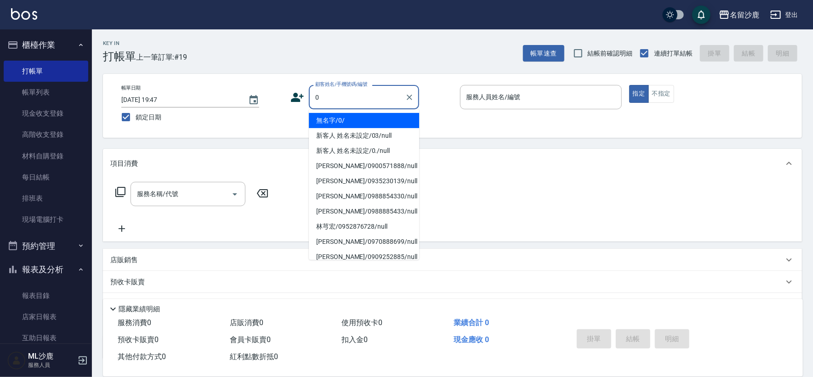
type input "無名字/0/"
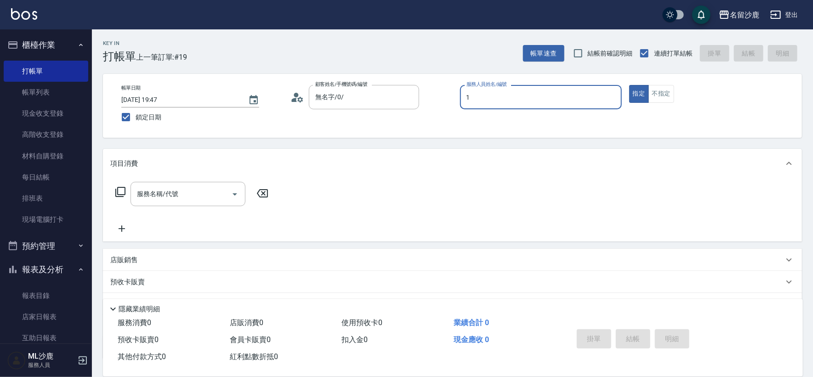
type input "[PERSON_NAME]1"
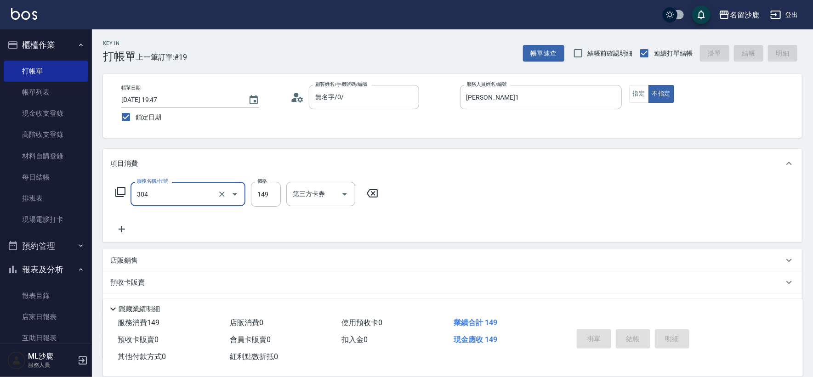
type input "304"
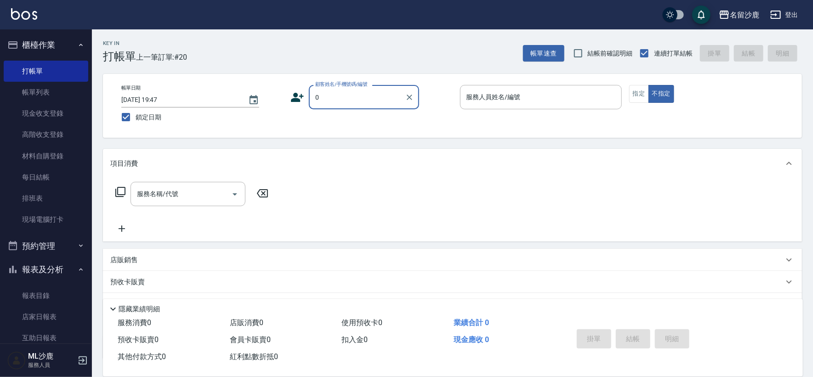
type input "無名字/0/"
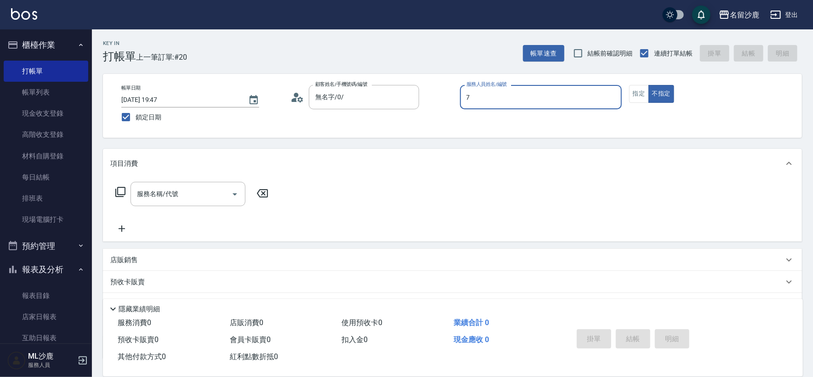
type input "林靖庭-7"
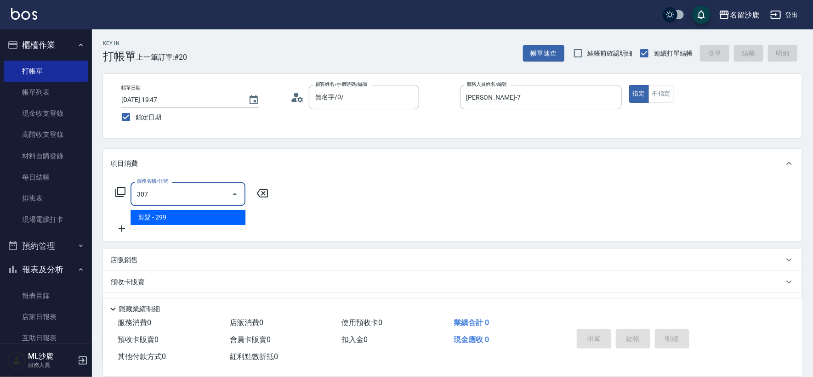
type input "剪髮(307)"
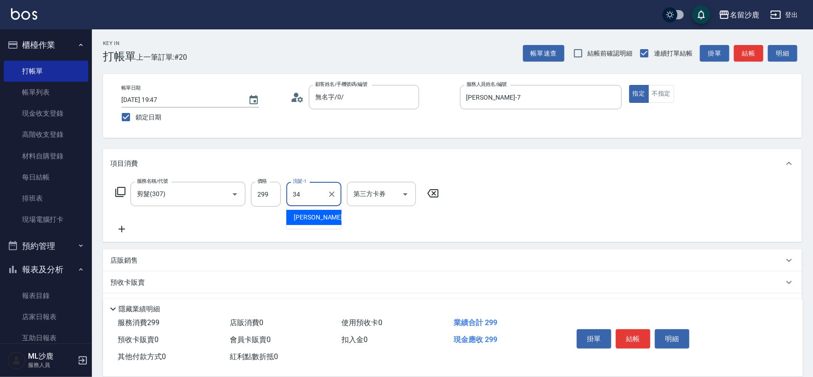
type input "[PERSON_NAME]-34"
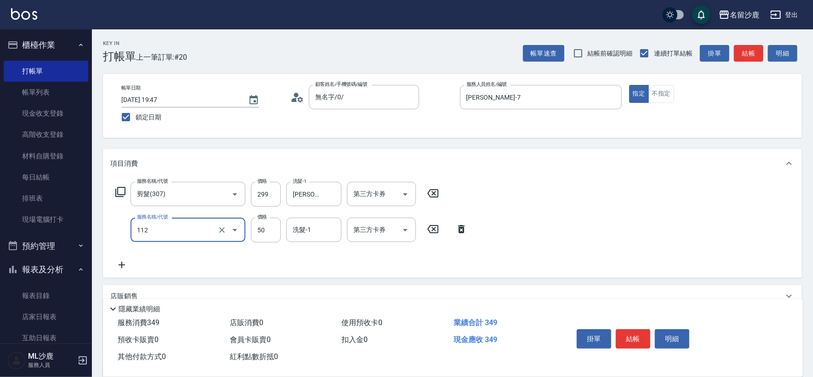
type input "精油50(112)"
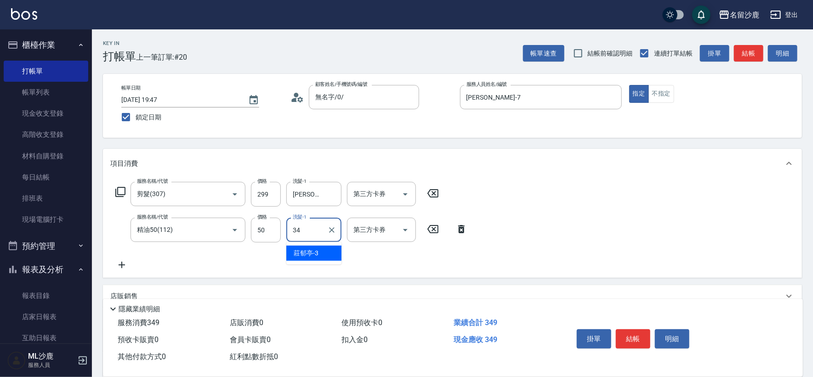
type input "[PERSON_NAME]-34"
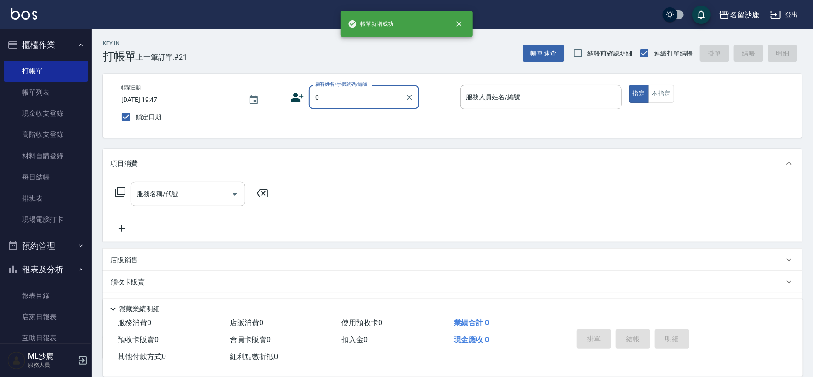
type input "無名字/0/"
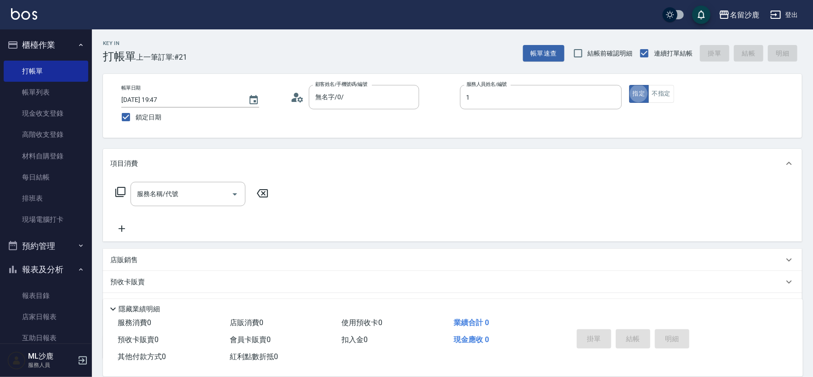
type input "[PERSON_NAME]1"
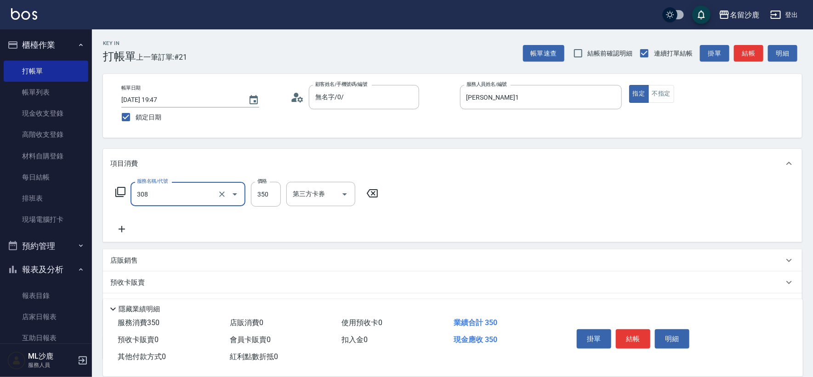
type input "洗+剪(308)"
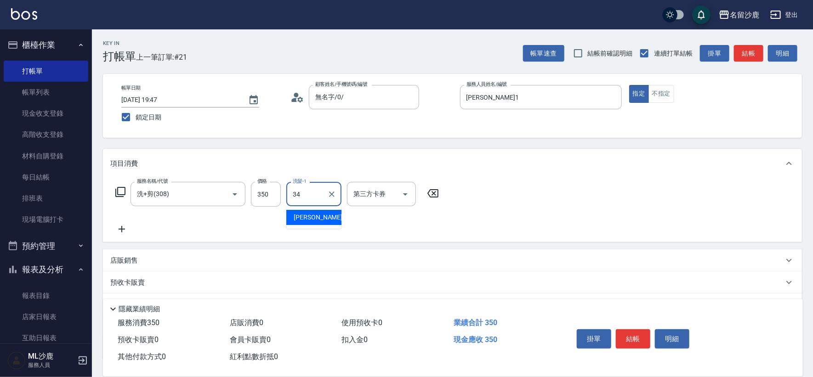
type input "[PERSON_NAME]-34"
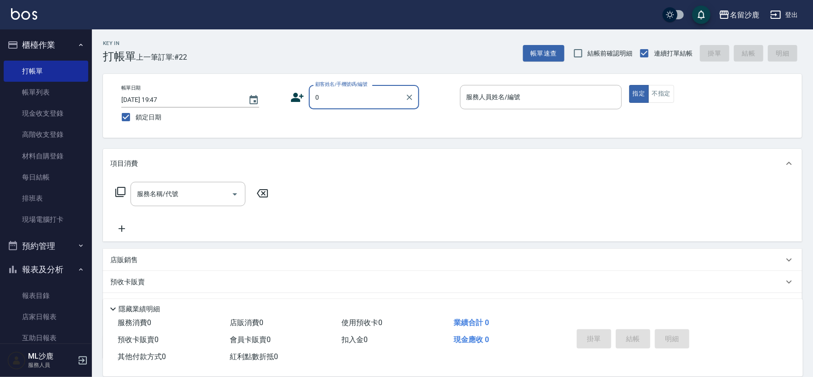
type input "無名字/0/"
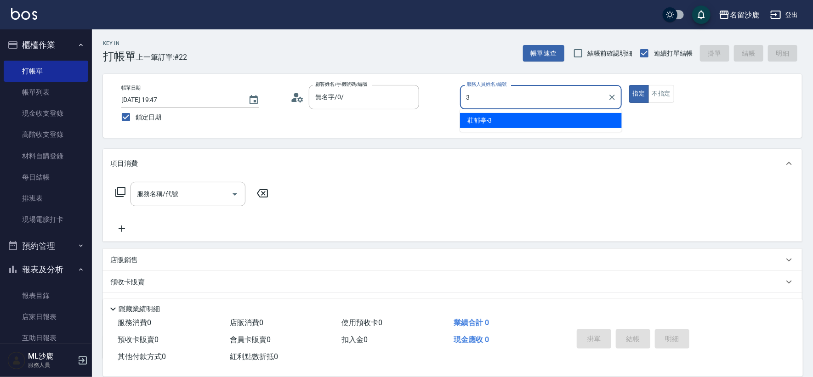
type input "莊郁亭-3"
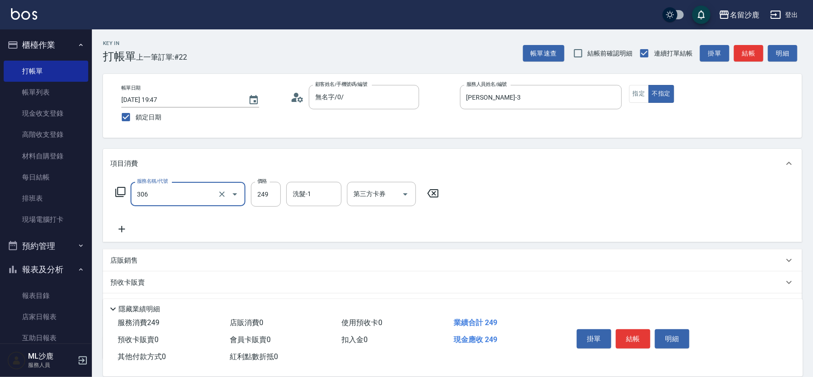
type input "剪髮(306)"
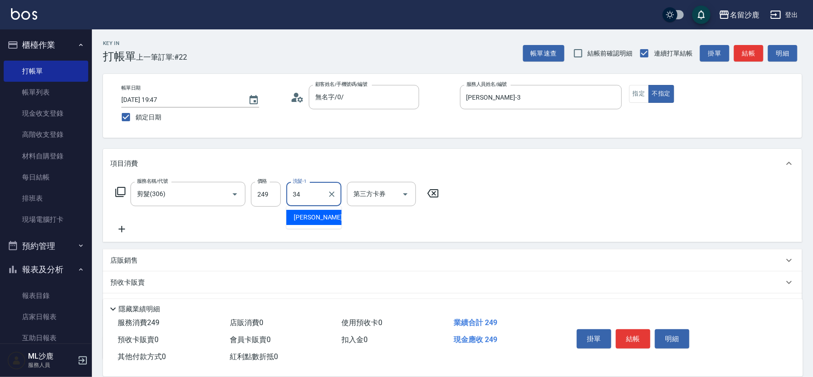
type input "[PERSON_NAME]-34"
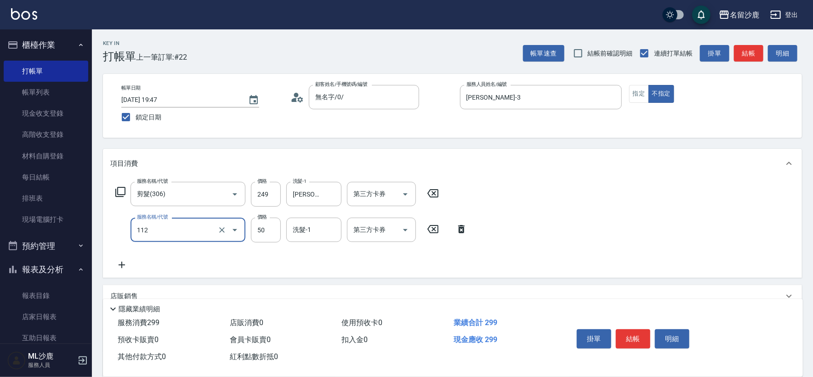
type input "精油50(112)"
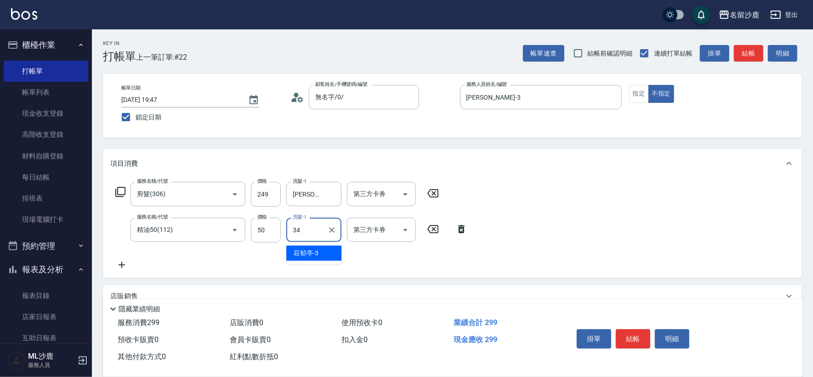
type input "[PERSON_NAME]-34"
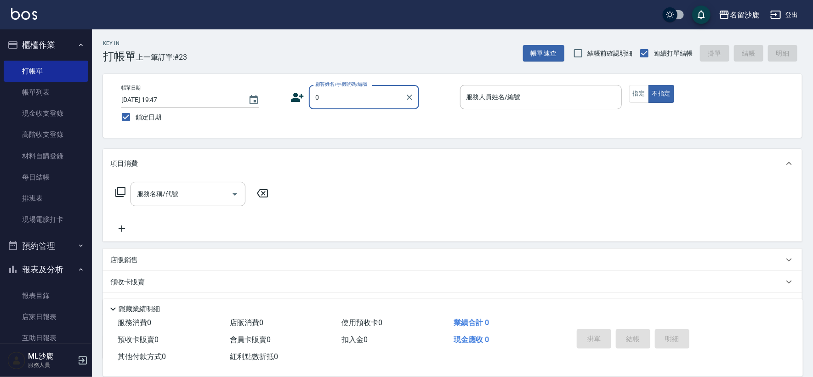
type input "無名字/0/"
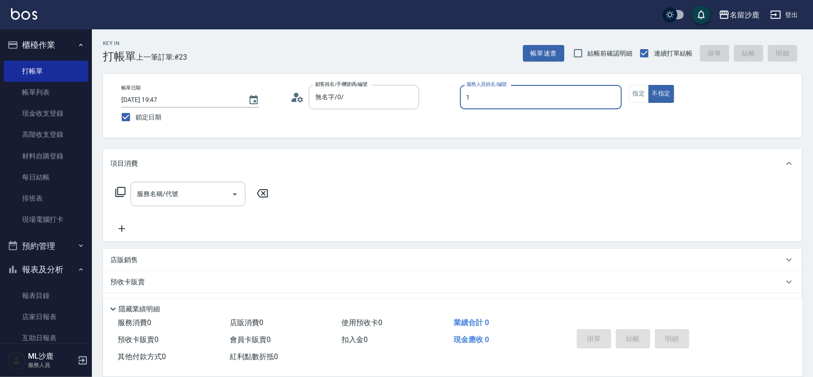
type input "[PERSON_NAME]1"
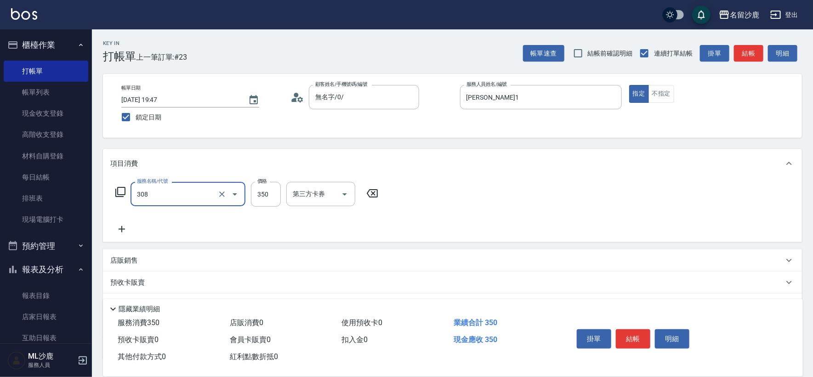
type input "洗+剪(308)"
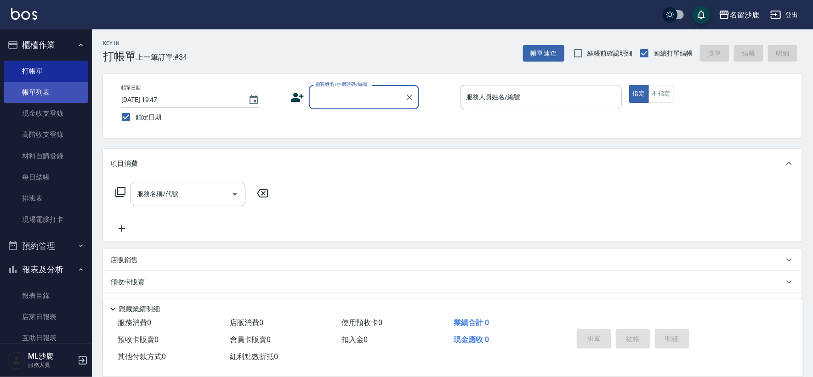
click at [41, 90] on link "帳單列表" at bounding box center [46, 92] width 85 height 21
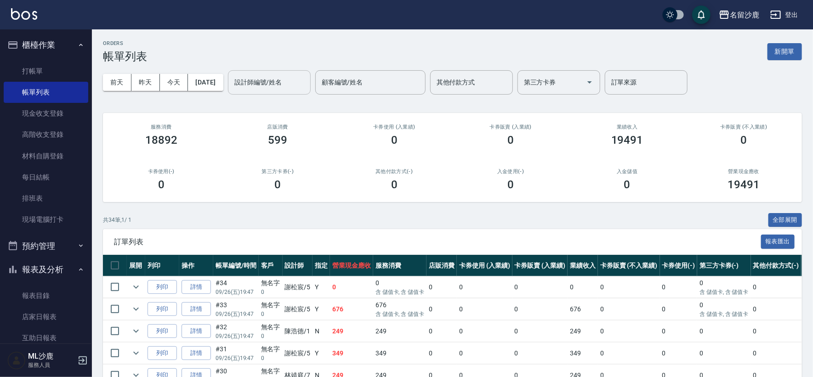
click at [287, 85] on input "設計師編號/姓名" at bounding box center [269, 82] width 74 height 16
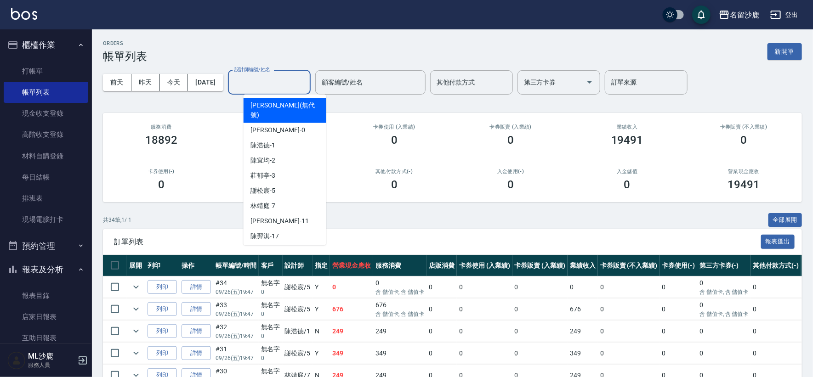
click at [339, 45] on div "ORDERS 帳單列表 新開單" at bounding box center [452, 51] width 699 height 23
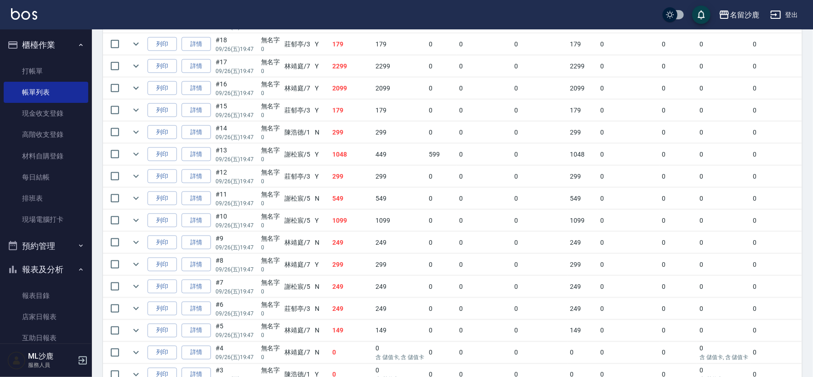
scroll to position [689, 0]
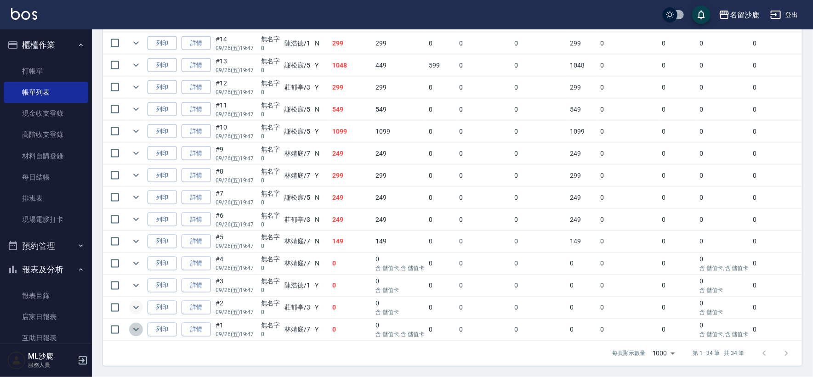
drag, startPoint x: 134, startPoint y: 323, endPoint x: 137, endPoint y: 302, distance: 21.8
click at [135, 324] on icon "expand row" at bounding box center [135, 329] width 11 height 11
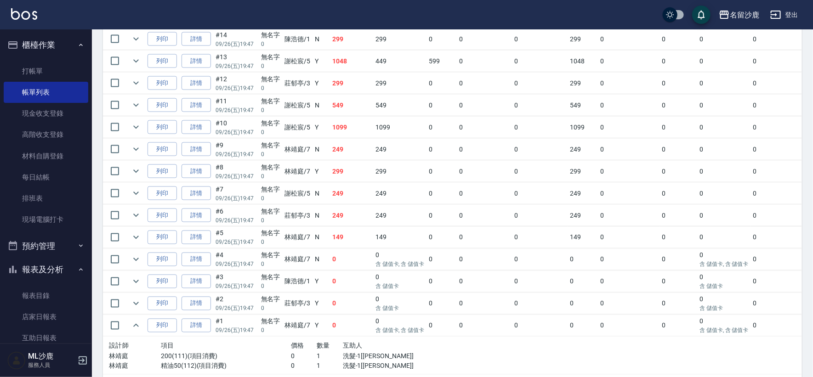
drag, startPoint x: 137, startPoint y: 302, endPoint x: 136, endPoint y: 287, distance: 15.2
click at [137, 301] on icon "expand row" at bounding box center [135, 303] width 11 height 11
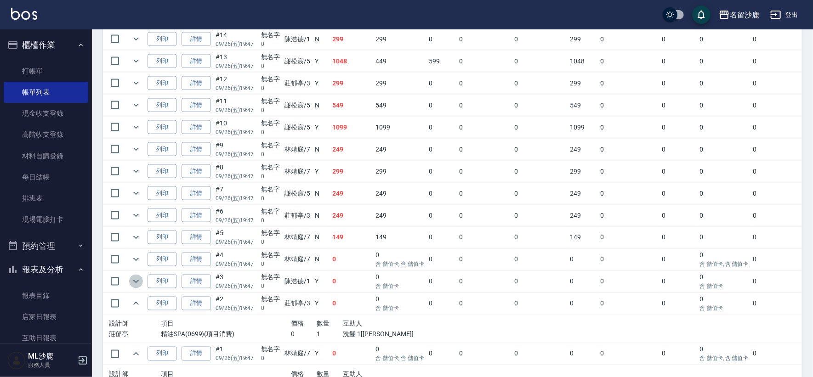
click at [137, 280] on icon "expand row" at bounding box center [135, 281] width 11 height 11
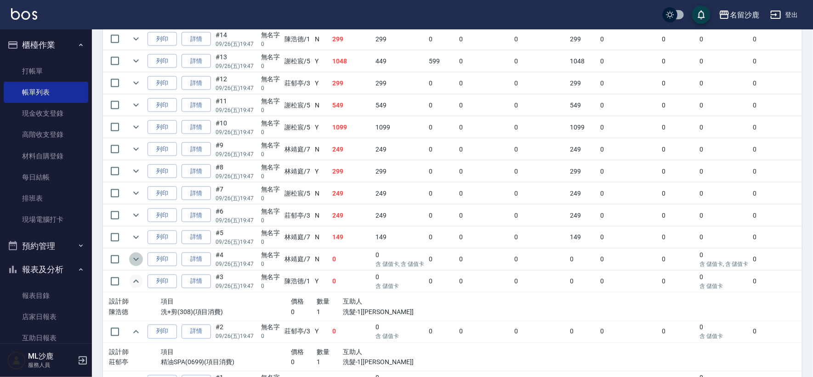
click at [138, 258] on icon "expand row" at bounding box center [135, 259] width 11 height 11
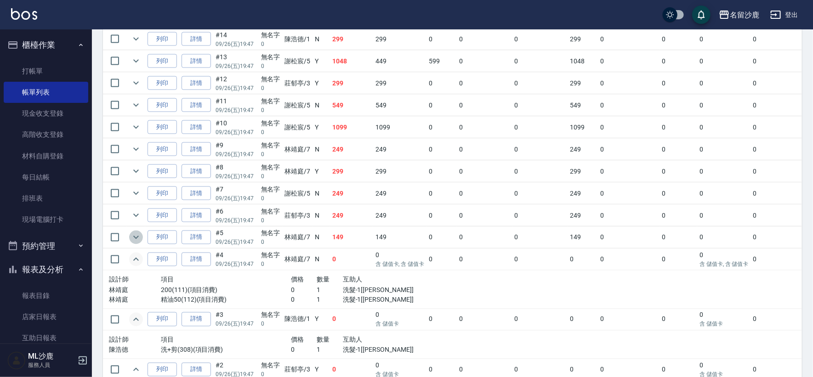
drag, startPoint x: 141, startPoint y: 234, endPoint x: 138, endPoint y: 211, distance: 23.1
click at [139, 234] on icon "expand row" at bounding box center [135, 237] width 11 height 11
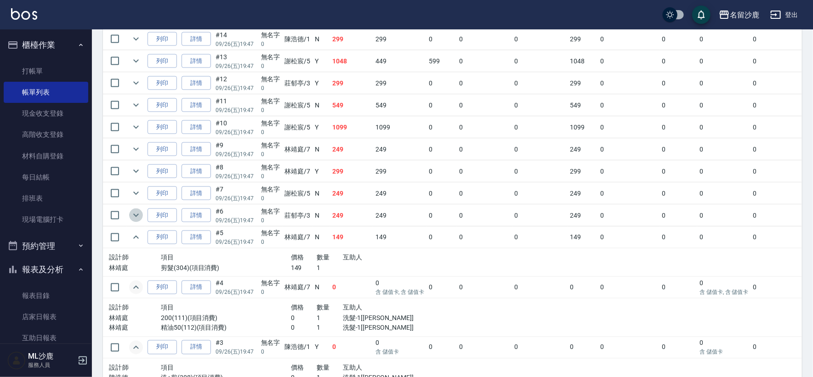
drag, startPoint x: 138, startPoint y: 211, endPoint x: 141, endPoint y: 178, distance: 32.8
click at [138, 210] on icon "expand row" at bounding box center [135, 215] width 11 height 11
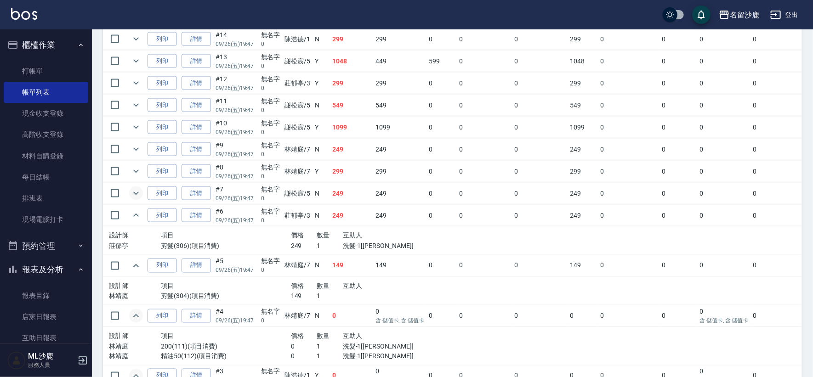
click at [140, 188] on icon "expand row" at bounding box center [135, 193] width 11 height 11
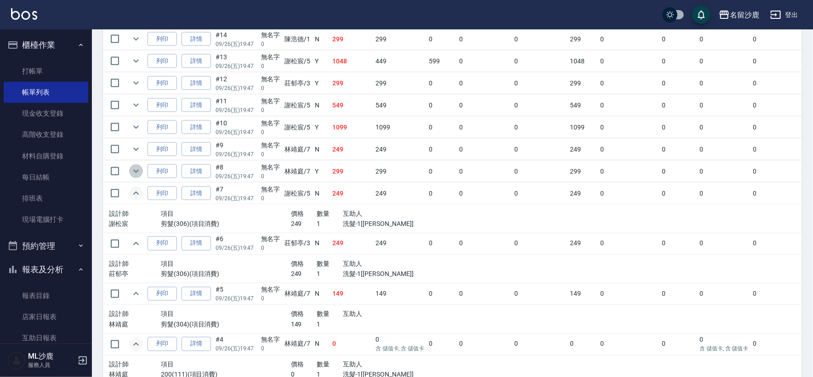
click at [137, 171] on icon "expand row" at bounding box center [135, 171] width 11 height 11
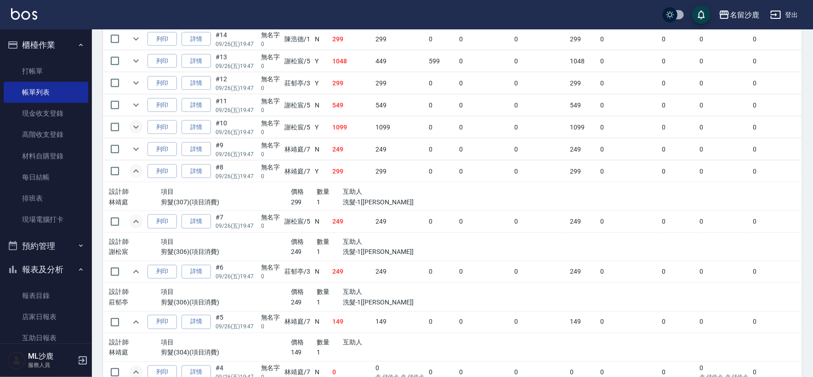
drag, startPoint x: 136, startPoint y: 146, endPoint x: 135, endPoint y: 130, distance: 15.6
click at [135, 145] on icon "expand row" at bounding box center [135, 149] width 11 height 11
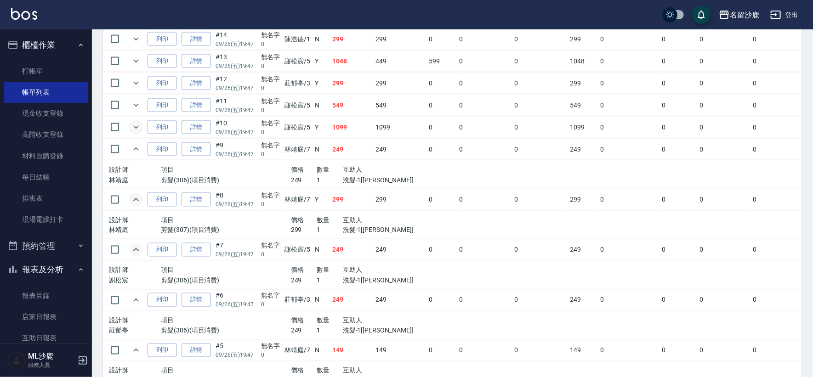
click at [134, 125] on icon "expand row" at bounding box center [135, 127] width 11 height 11
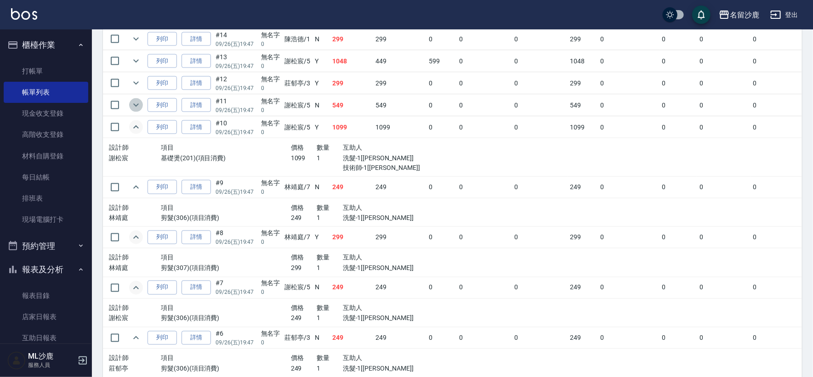
click at [134, 101] on icon "expand row" at bounding box center [135, 105] width 11 height 11
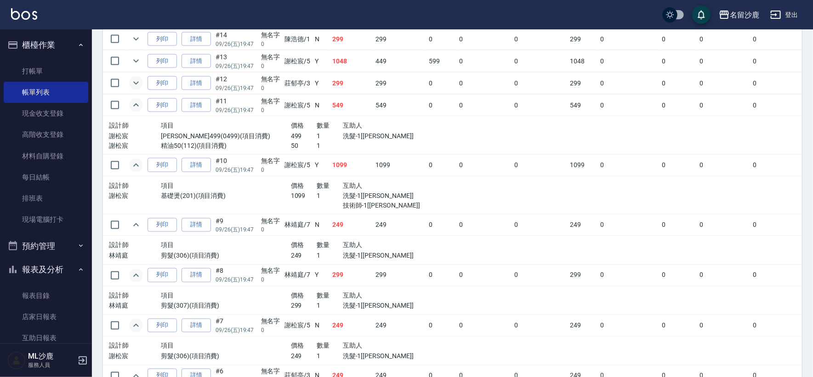
click at [133, 81] on icon "expand row" at bounding box center [135, 83] width 11 height 11
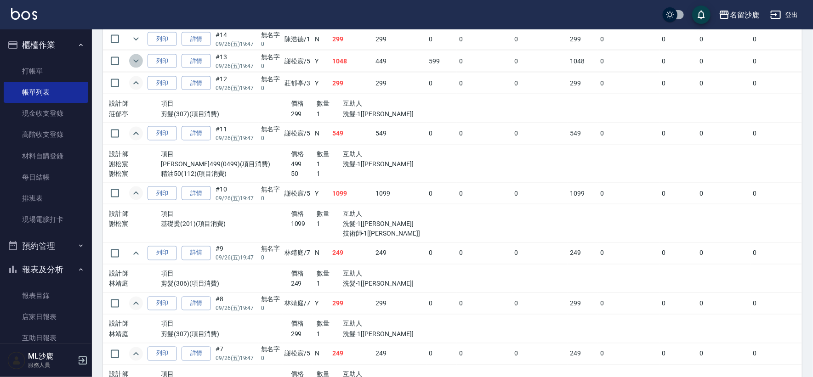
click at [136, 63] on button "expand row" at bounding box center [136, 61] width 14 height 14
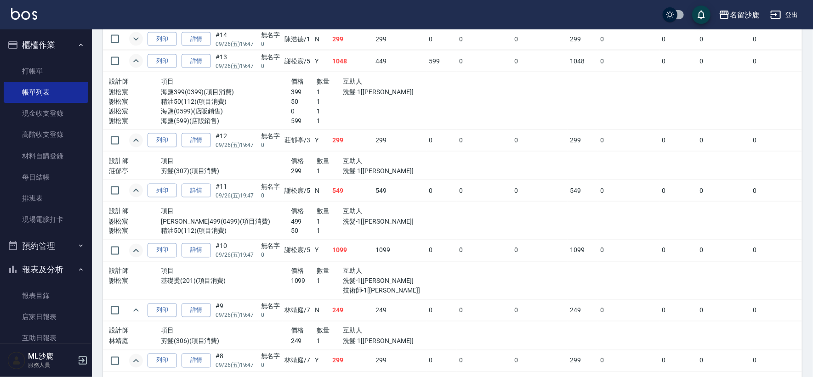
click at [137, 38] on icon "expand row" at bounding box center [135, 39] width 11 height 11
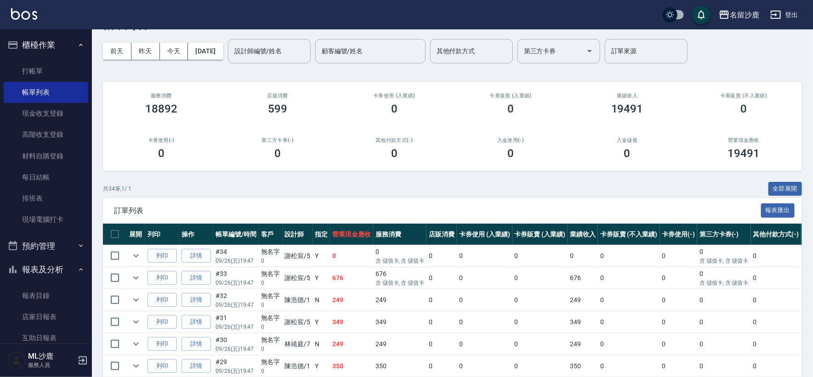
scroll to position [0, 0]
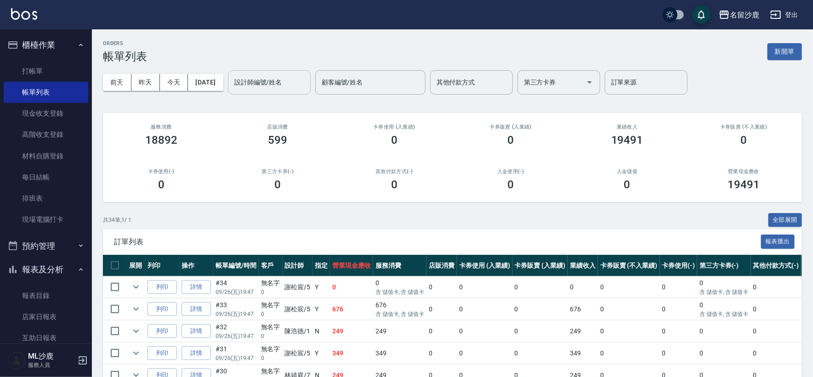
drag, startPoint x: 308, startPoint y: 69, endPoint x: 302, endPoint y: 73, distance: 6.6
click at [307, 70] on div "前天 昨天 今天 2025/09/26 設計師編號/姓名 設計師編號/姓名 顧客編號/姓名 顧客編號/姓名 其他付款方式 其他付款方式 第三方卡券 第三方卡券…" at bounding box center [452, 82] width 699 height 39
click at [300, 80] on input "設計師編號/姓名" at bounding box center [269, 82] width 74 height 16
click at [305, 79] on icon "Clear" at bounding box center [300, 82] width 9 height 9
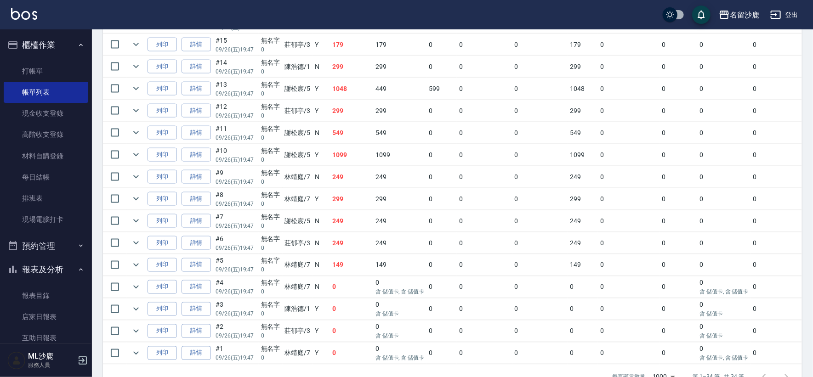
scroll to position [638, 0]
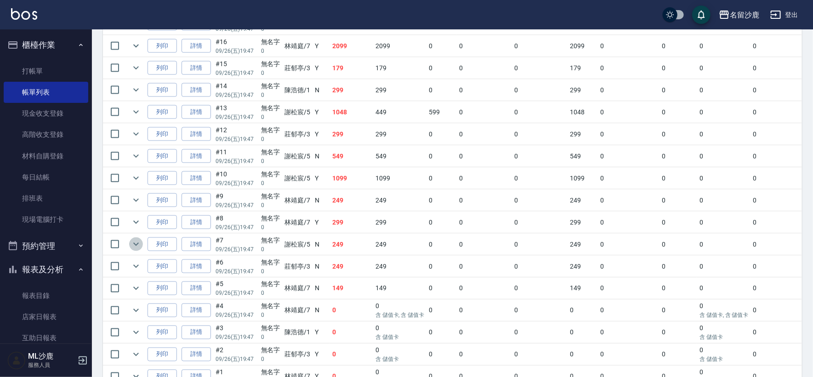
click at [138, 241] on icon "expand row" at bounding box center [135, 244] width 11 height 11
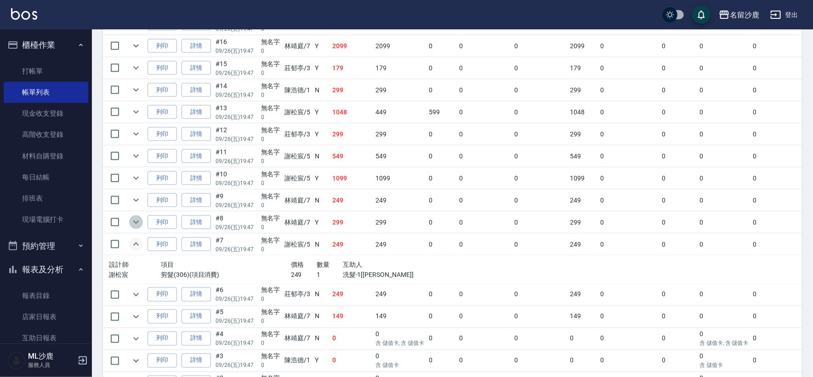
click at [138, 224] on icon "expand row" at bounding box center [135, 222] width 11 height 11
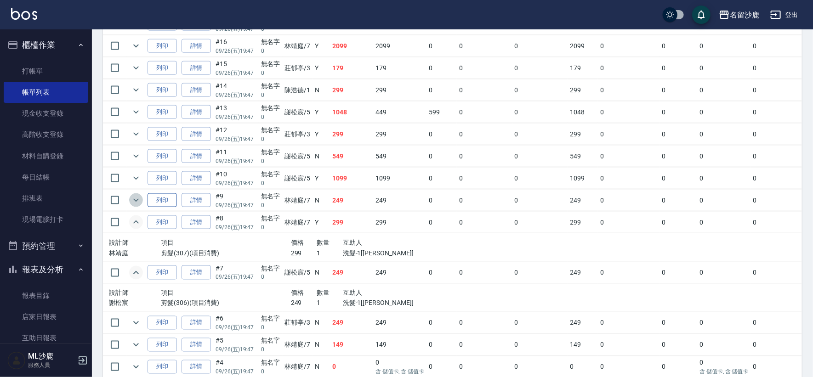
drag, startPoint x: 137, startPoint y: 197, endPoint x: 169, endPoint y: 193, distance: 32.4
click at [138, 198] on icon "expand row" at bounding box center [135, 200] width 11 height 11
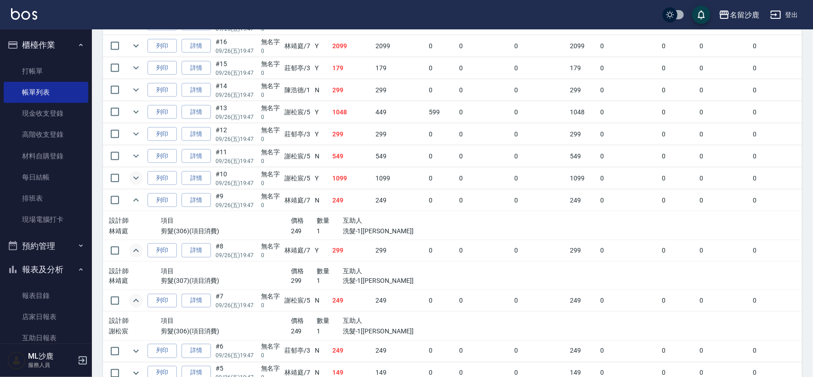
click at [138, 182] on td at bounding box center [136, 179] width 18 height 22
click at [138, 181] on button "expand row" at bounding box center [136, 178] width 14 height 14
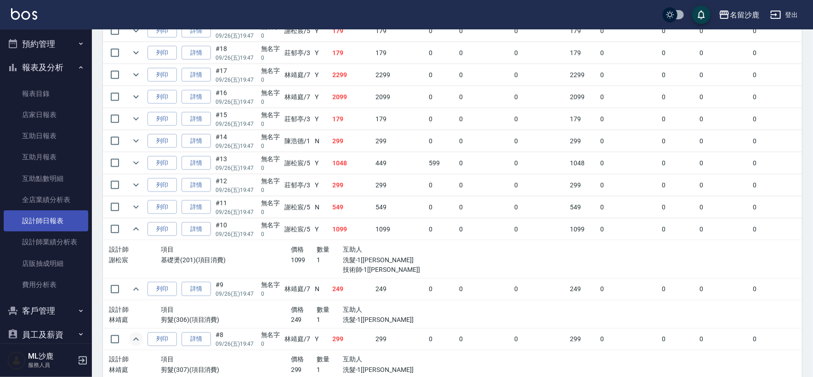
scroll to position [204, 0]
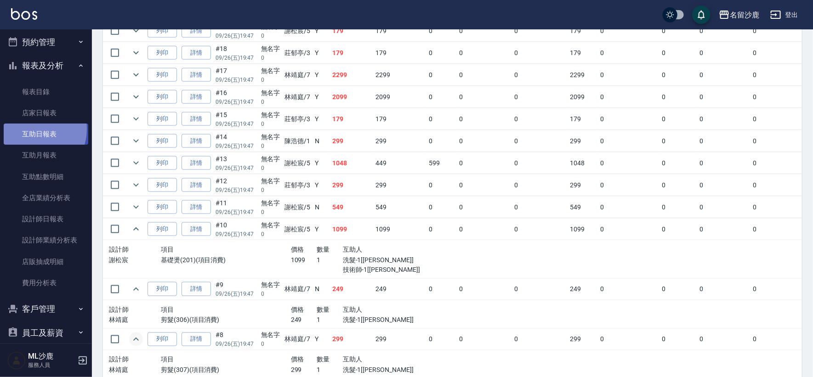
click at [32, 129] on link "互助日報表" at bounding box center [46, 134] width 85 height 21
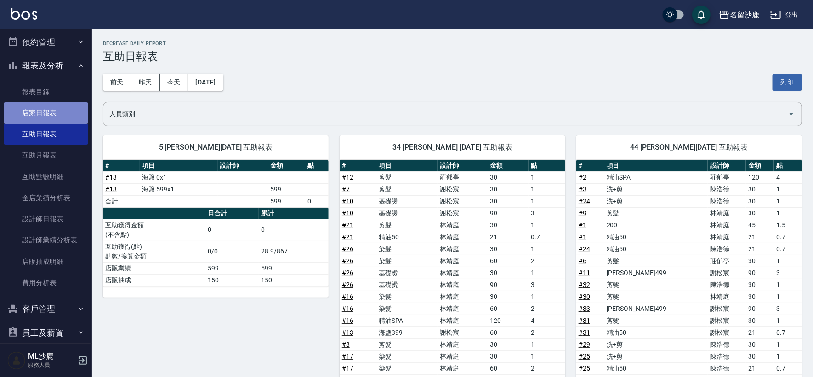
click at [47, 110] on link "店家日報表" at bounding box center [46, 112] width 85 height 21
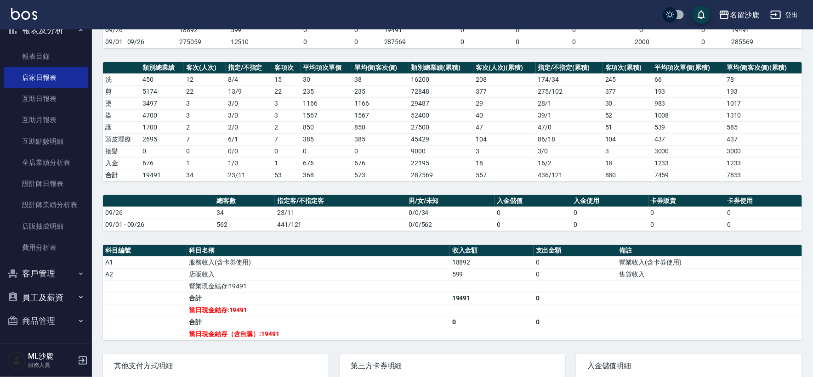
scroll to position [102, 0]
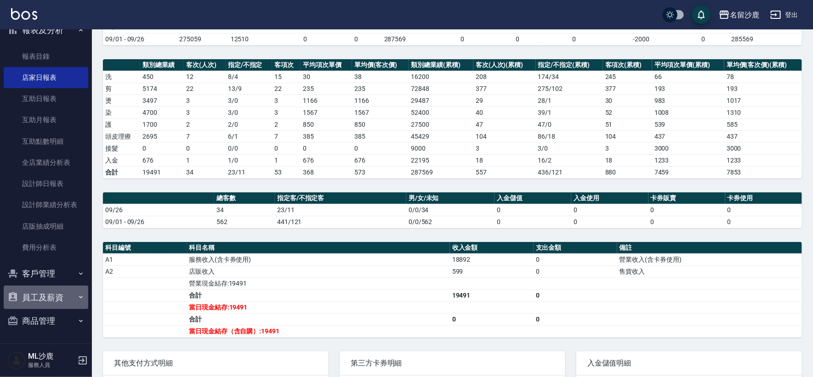
click at [47, 294] on button "員工及薪資" at bounding box center [46, 298] width 85 height 24
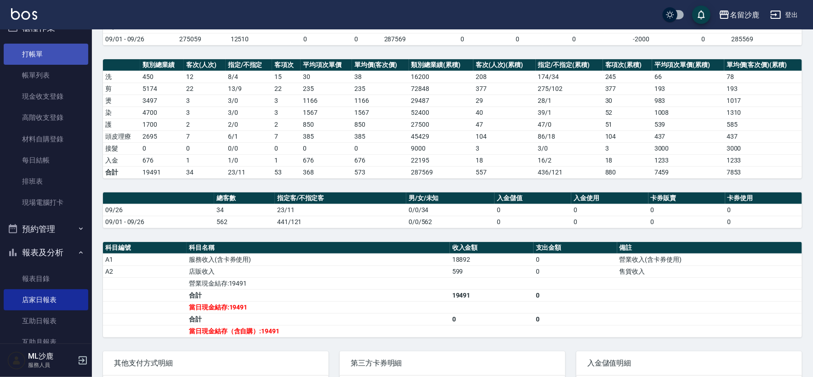
scroll to position [0, 0]
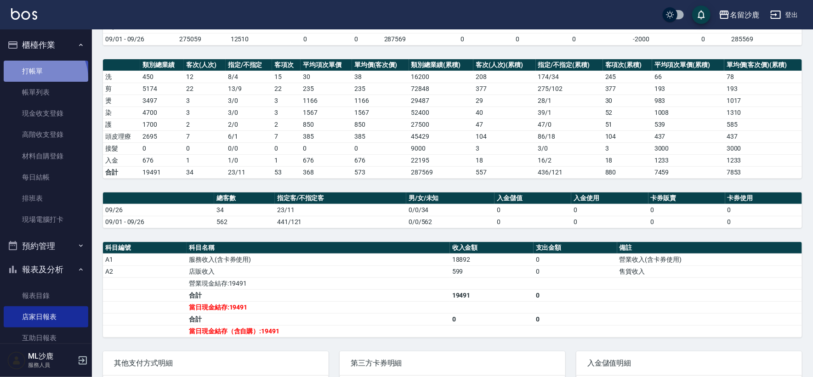
click at [37, 78] on link "打帳單" at bounding box center [46, 71] width 85 height 21
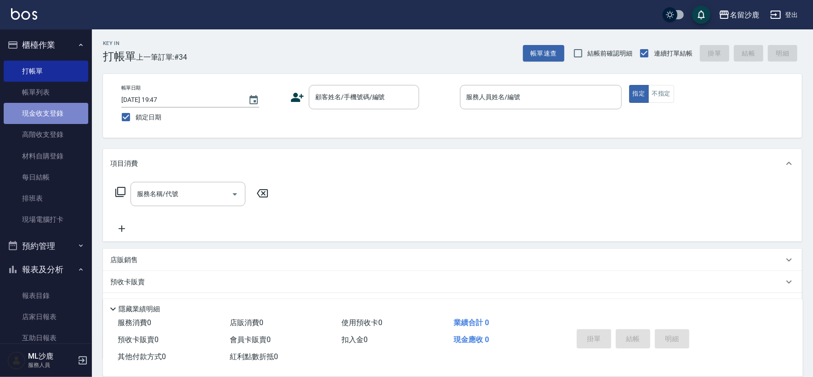
click at [51, 113] on link "現金收支登錄" at bounding box center [46, 113] width 85 height 21
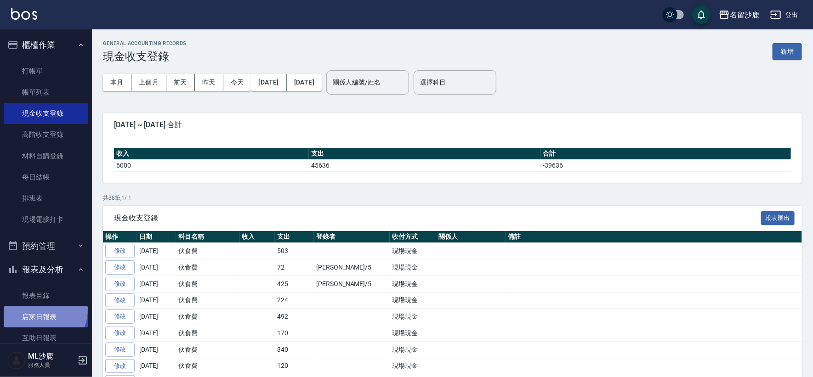
click at [34, 309] on link "店家日報表" at bounding box center [46, 316] width 85 height 21
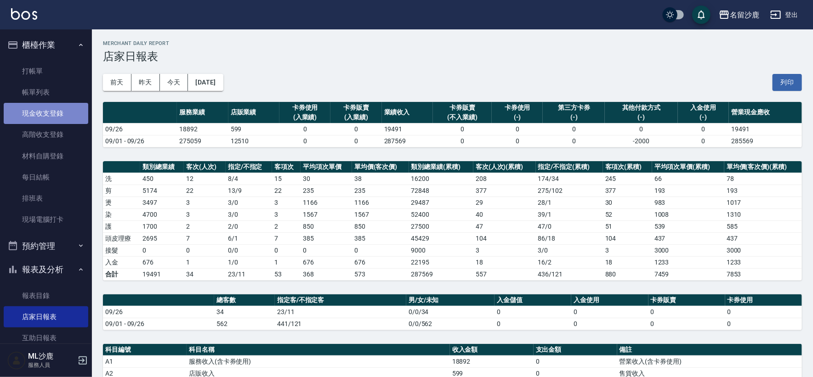
drag, startPoint x: 52, startPoint y: 116, endPoint x: 63, endPoint y: 113, distance: 11.6
click at [51, 116] on link "現金收支登錄" at bounding box center [46, 113] width 85 height 21
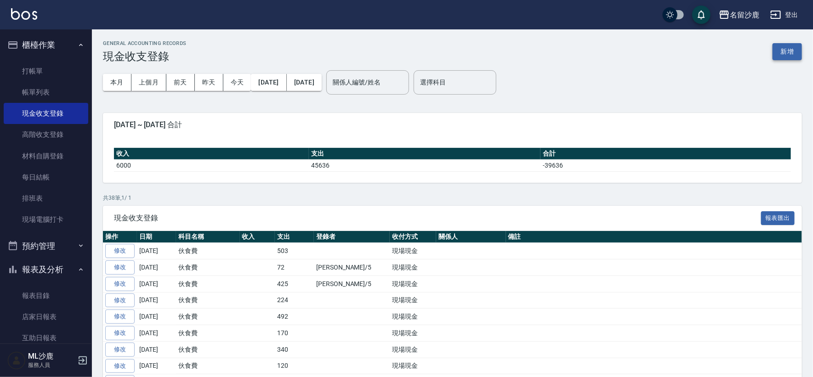
click at [779, 55] on button "新增" at bounding box center [786, 51] width 29 height 17
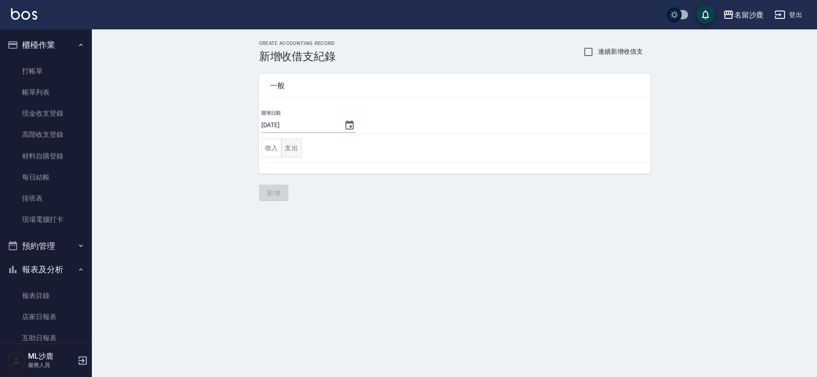
click at [293, 142] on button "支出" at bounding box center [291, 148] width 21 height 19
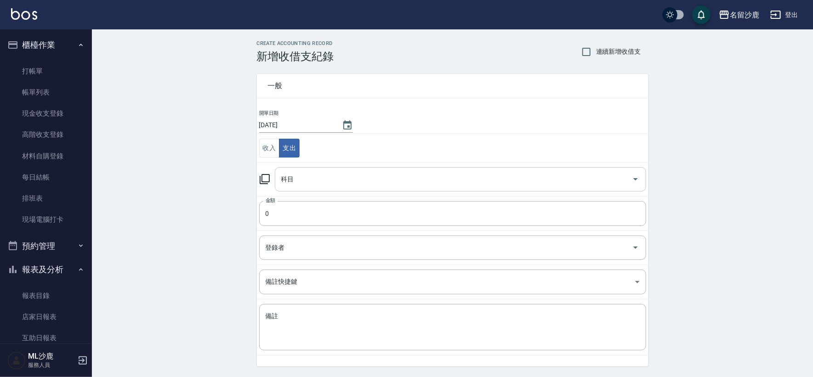
click at [294, 177] on input "科目" at bounding box center [453, 179] width 349 height 16
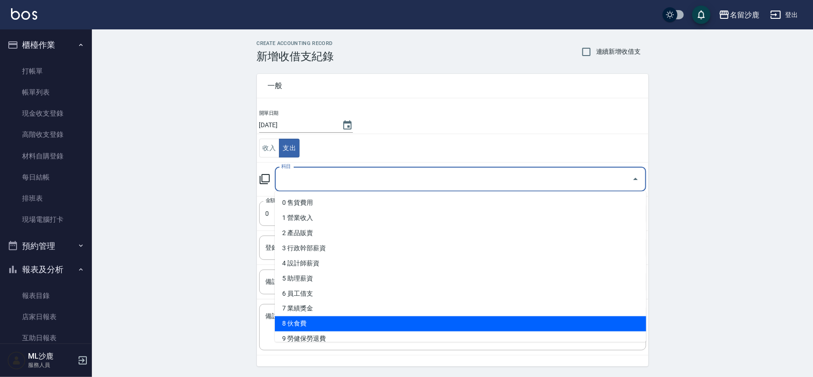
click at [299, 327] on li "8 伙食費" at bounding box center [460, 323] width 371 height 15
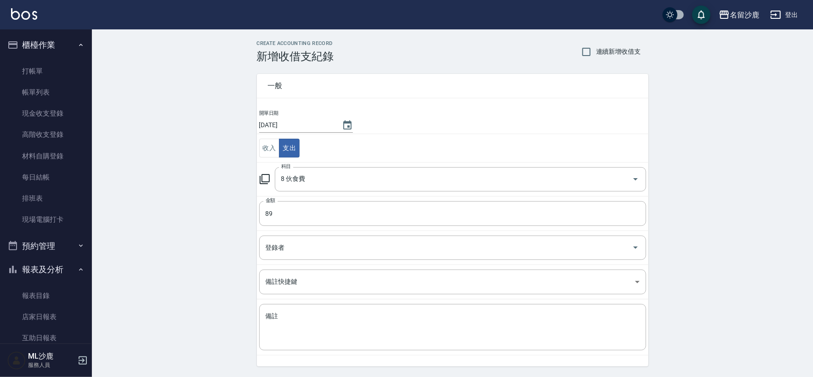
click at [176, 251] on div "CREATE ACCOUNTING RECORD 新增收借支紀錄 連續新增收借支 一般 開單日期 2025/09/26 收入 支出 科目 8 伙食費 科目 金…" at bounding box center [452, 217] width 721 height 376
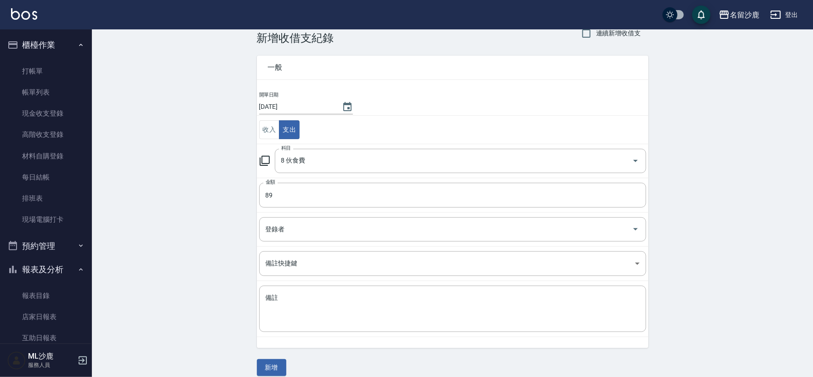
scroll to position [28, 0]
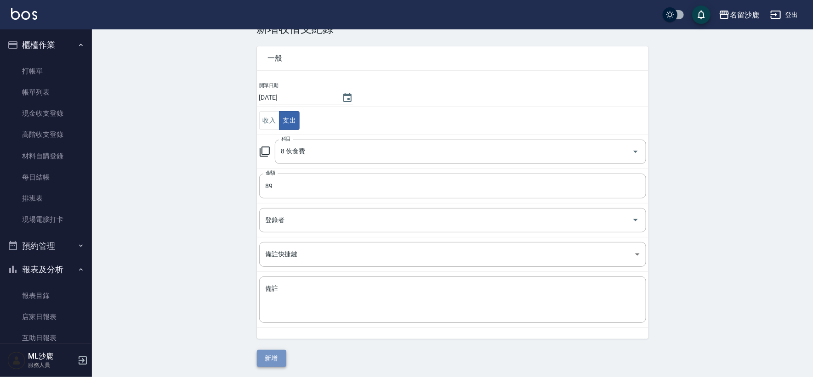
click at [261, 357] on button "新增" at bounding box center [271, 358] width 29 height 17
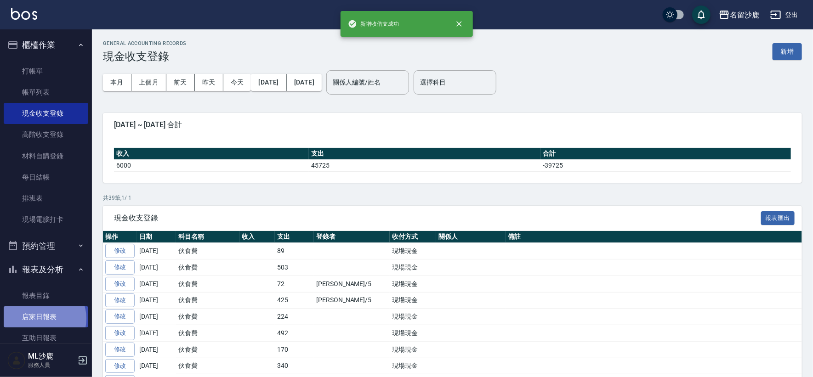
click at [40, 319] on link "店家日報表" at bounding box center [46, 316] width 85 height 21
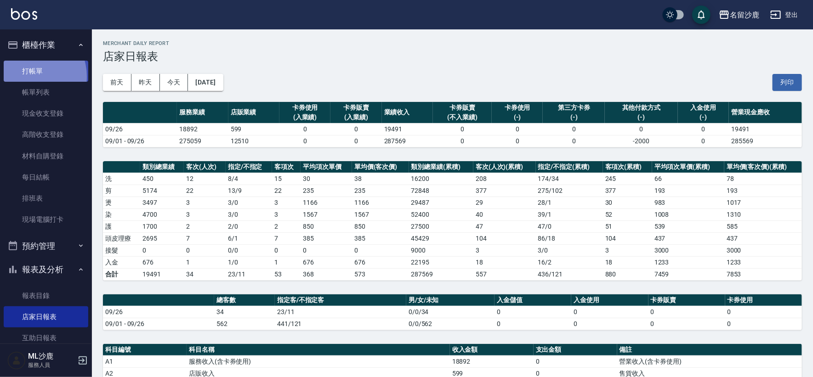
click at [30, 76] on link "打帳單" at bounding box center [46, 71] width 85 height 21
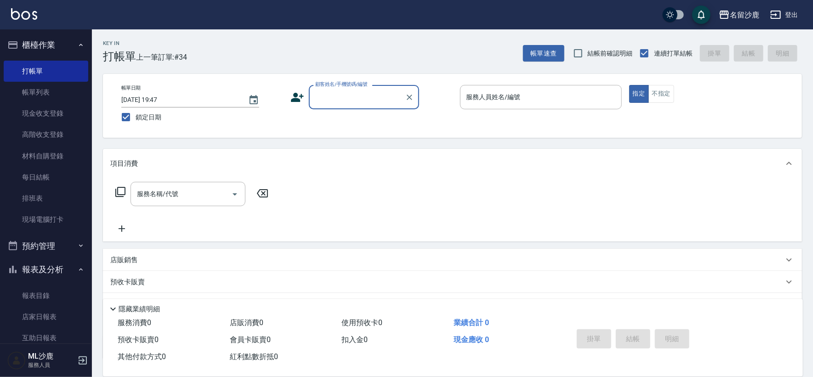
click at [334, 102] on input "顧客姓名/手機號碼/編號" at bounding box center [357, 97] width 88 height 16
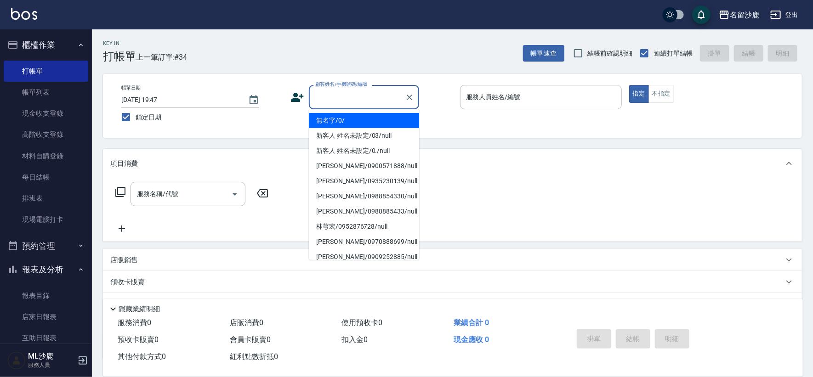
click at [342, 121] on li "無名字/0/" at bounding box center [364, 120] width 110 height 15
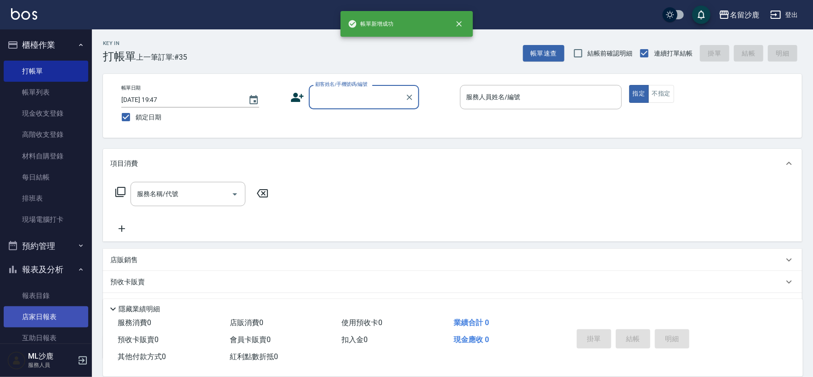
click at [36, 320] on link "店家日報表" at bounding box center [46, 316] width 85 height 21
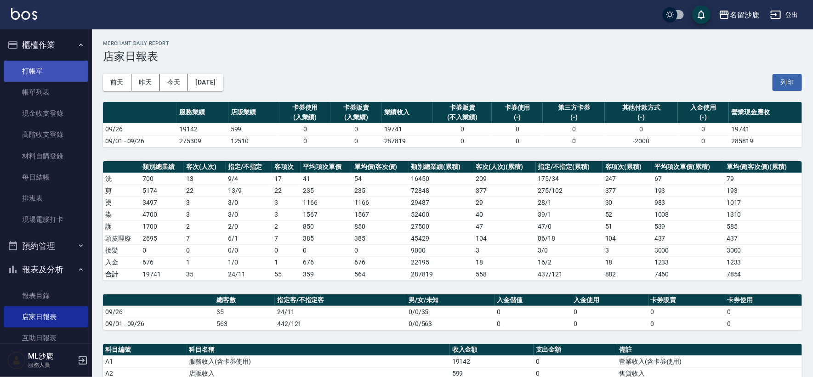
click at [43, 72] on link "打帳單" at bounding box center [46, 71] width 85 height 21
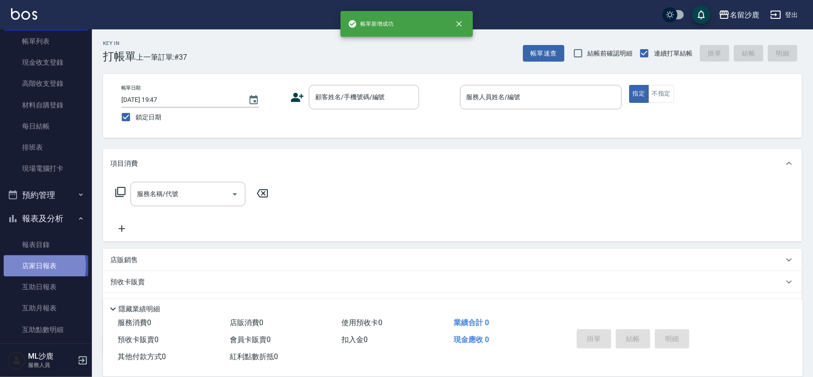
click at [29, 266] on link "店家日報表" at bounding box center [46, 265] width 85 height 21
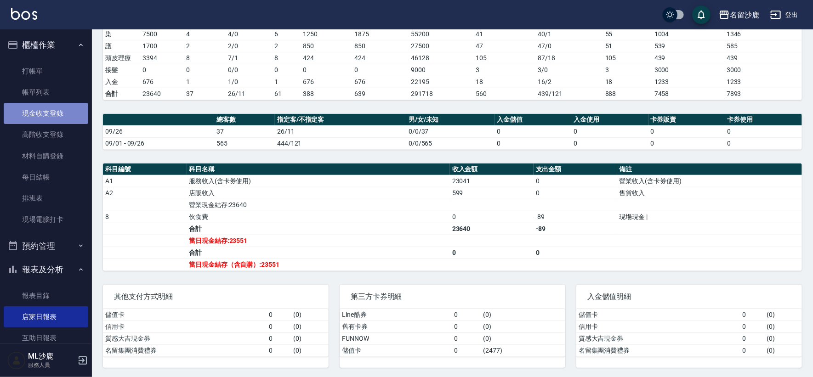
click at [49, 112] on link "現金收支登錄" at bounding box center [46, 113] width 85 height 21
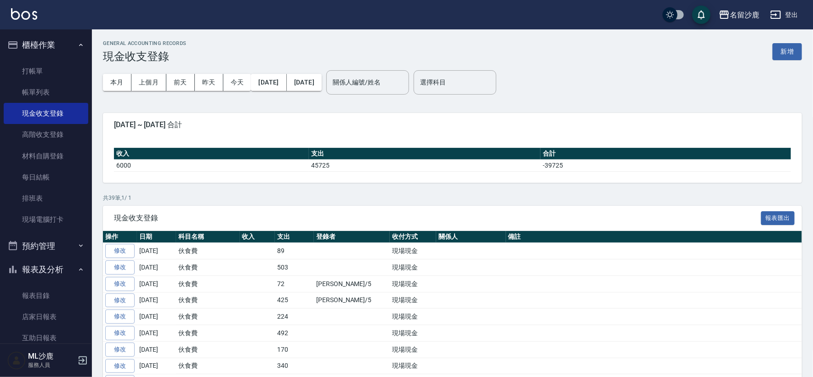
click at [787, 61] on div "GENERAL ACCOUNTING RECORDS 現金收支登錄 新增" at bounding box center [452, 51] width 699 height 23
click at [785, 56] on button "新增" at bounding box center [786, 51] width 29 height 17
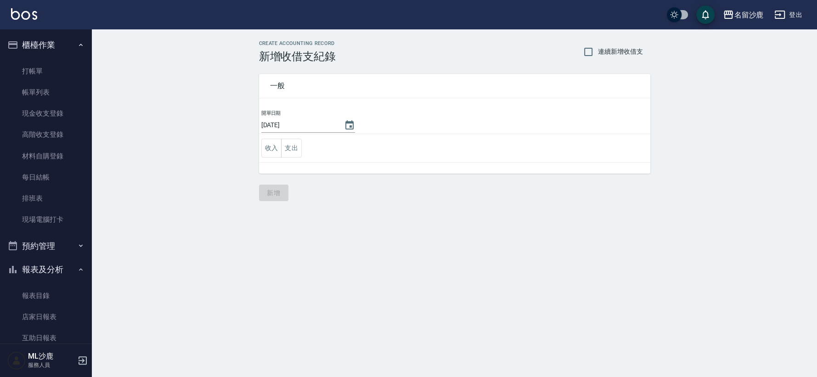
click at [305, 148] on td "收入 支出" at bounding box center [454, 148] width 391 height 28
click at [302, 150] on td "收入 支出" at bounding box center [454, 148] width 391 height 28
click at [294, 155] on button "支出" at bounding box center [291, 148] width 21 height 19
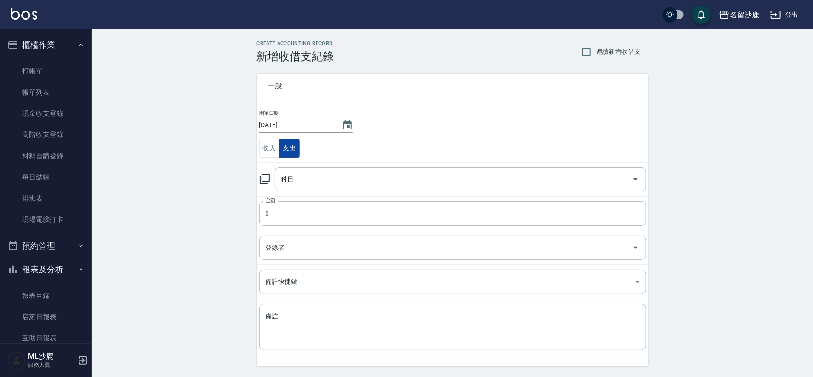
click at [297, 176] on input "科目" at bounding box center [453, 179] width 349 height 16
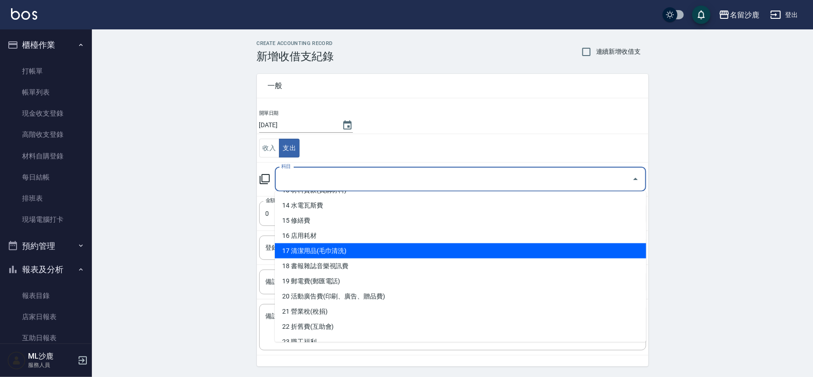
scroll to position [228, 0]
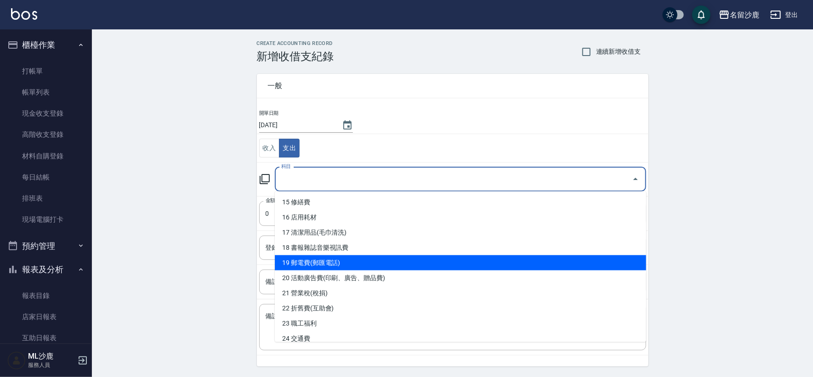
click at [333, 266] on li "19 郵電費(郵匯電話)" at bounding box center [460, 262] width 371 height 15
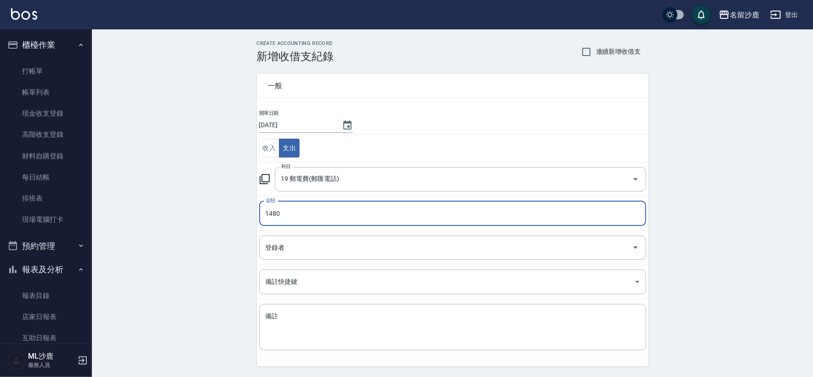
click at [130, 260] on div "CREATE ACCOUNTING RECORD 新增收借支紀錄 連續新增收借支 一般 開單日期 2025/09/26 收入 支出 科目 19 郵電費(郵匯電…" at bounding box center [452, 217] width 721 height 376
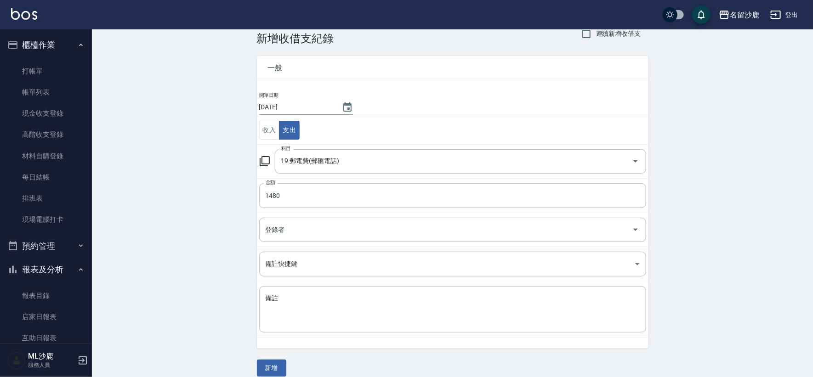
scroll to position [28, 0]
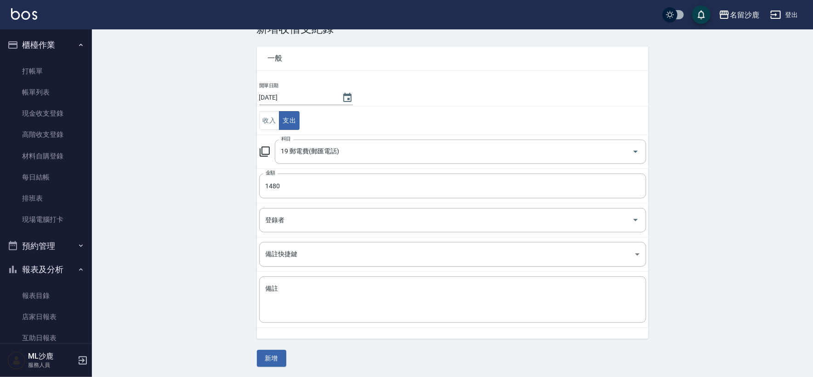
click at [252, 358] on div "CREATE ACCOUNTING RECORD 新增收借支紀錄 連續新增收借支 一般 開單日期 2025/09/26 收入 支出 科目 19 郵電費(郵匯電…" at bounding box center [452, 190] width 413 height 354
click at [262, 359] on button "新增" at bounding box center [271, 358] width 29 height 17
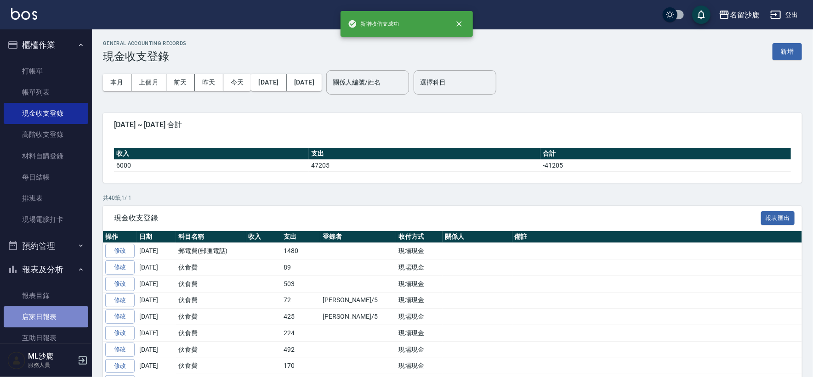
click at [51, 311] on link "店家日報表" at bounding box center [46, 316] width 85 height 21
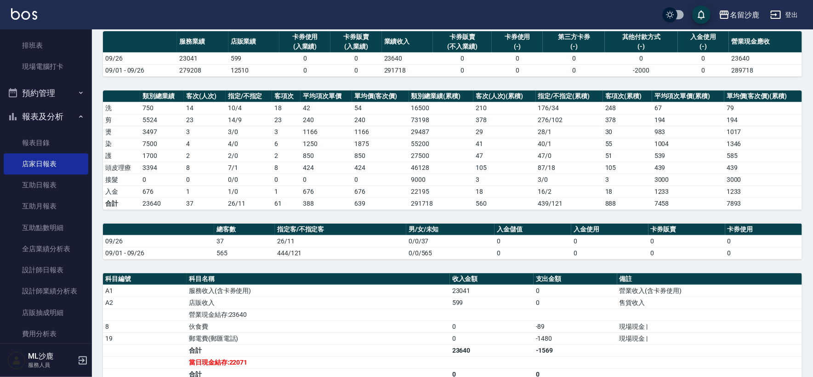
scroll to position [79, 0]
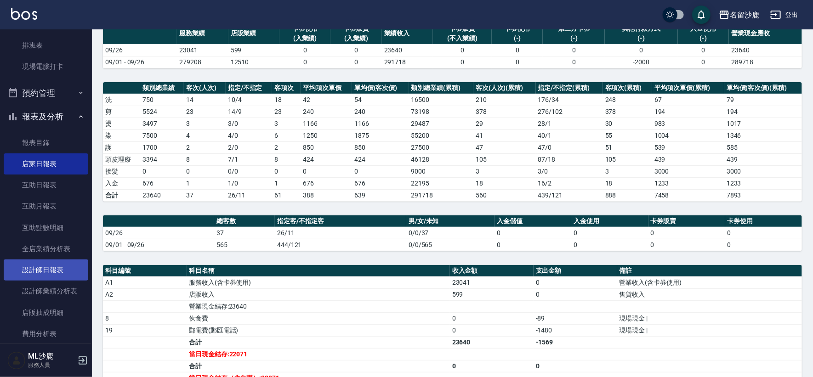
click at [48, 276] on link "設計師日報表" at bounding box center [46, 270] width 85 height 21
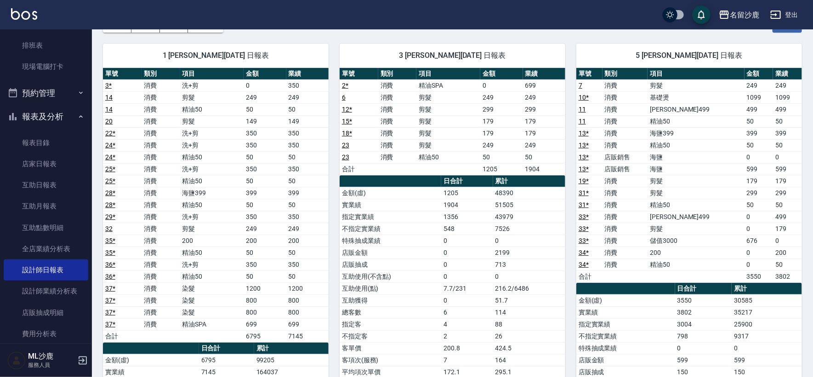
scroll to position [82, 0]
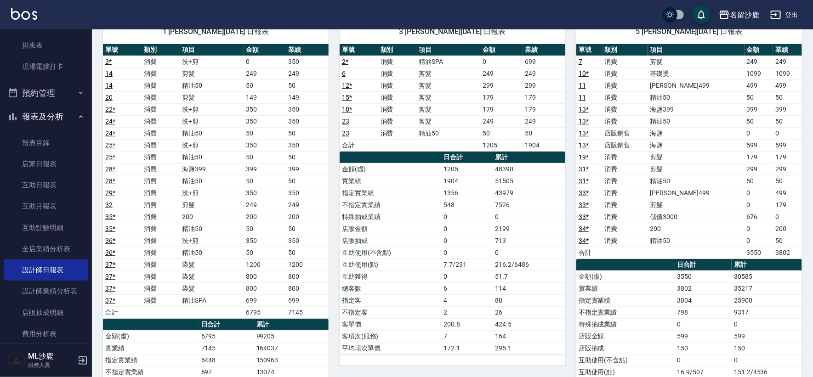
click at [109, 263] on link "37 *" at bounding box center [110, 264] width 10 height 7
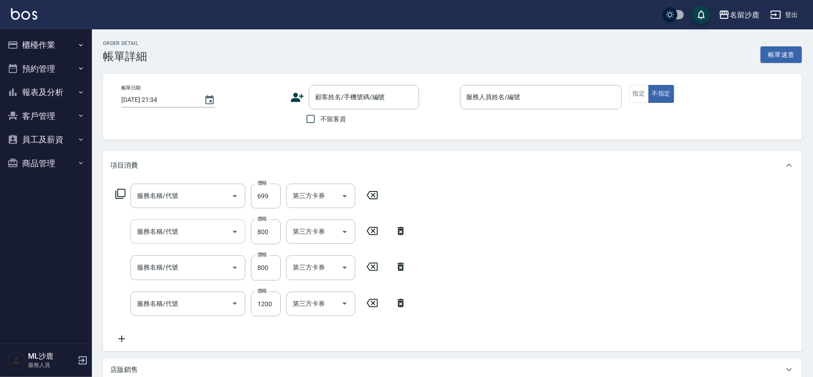
type input "[DATE] 19:47"
type input "[PERSON_NAME]1"
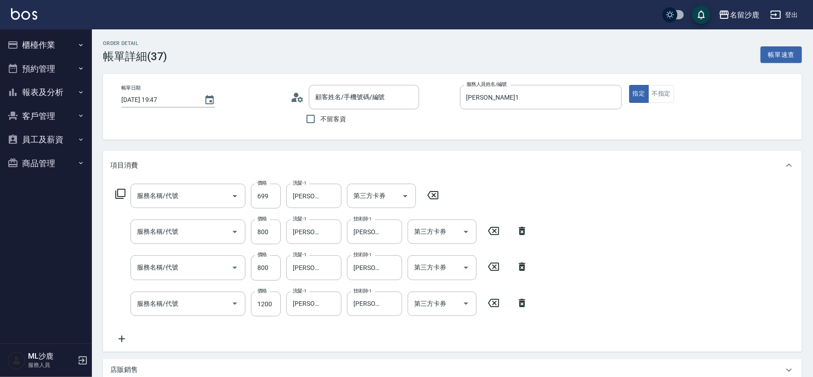
type input "精油SPA(0699)"
type input "染髮(501)"
type input "無名字/0/"
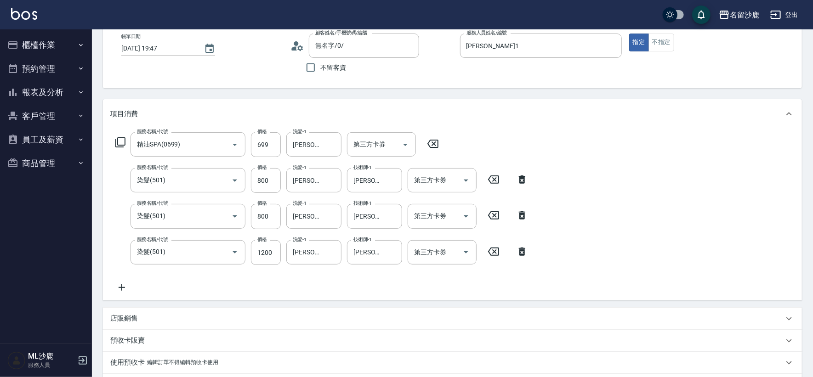
scroll to position [102, 0]
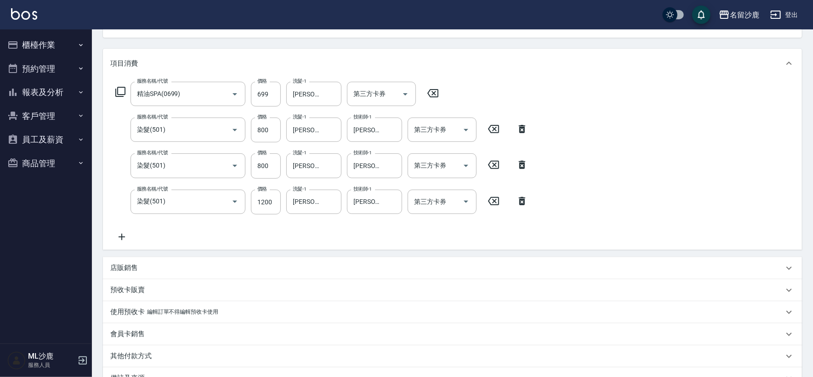
click at [126, 236] on icon at bounding box center [121, 237] width 23 height 11
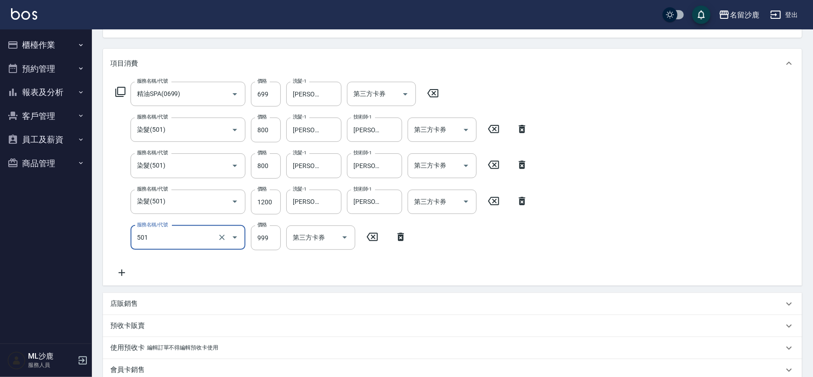
type input "染髮(501)"
type input "1400"
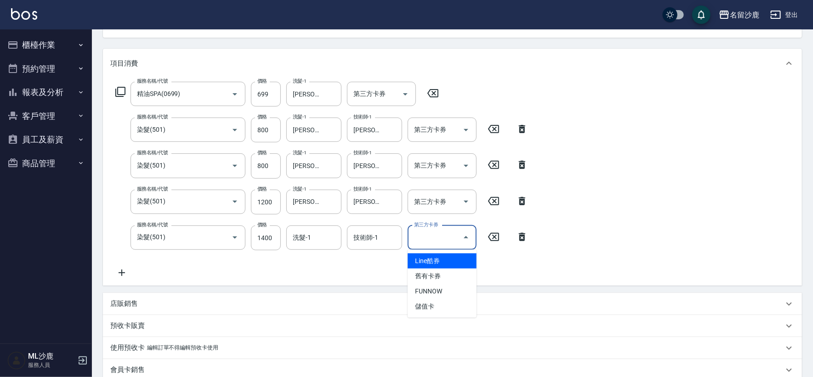
click at [413, 245] on input "第三方卡券" at bounding box center [435, 238] width 47 height 16
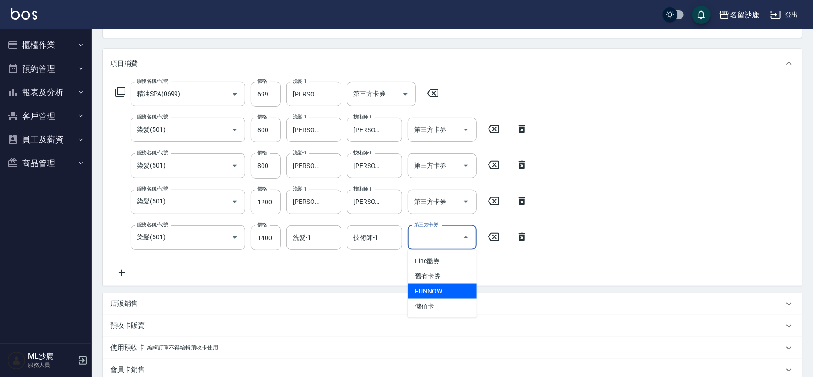
click at [430, 298] on span "FUNNOW" at bounding box center [441, 291] width 69 height 15
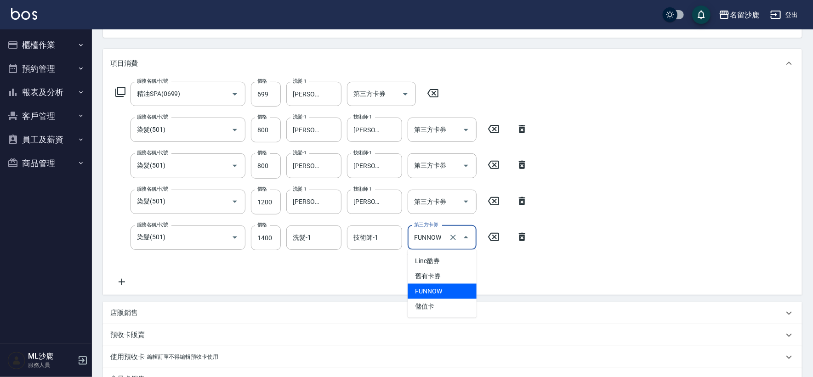
drag, startPoint x: 436, startPoint y: 234, endPoint x: 435, endPoint y: 260, distance: 25.7
click at [436, 235] on input "FUNNOW" at bounding box center [429, 238] width 35 height 16
click at [425, 301] on span "儲值卡" at bounding box center [441, 306] width 69 height 15
type input "儲值卡"
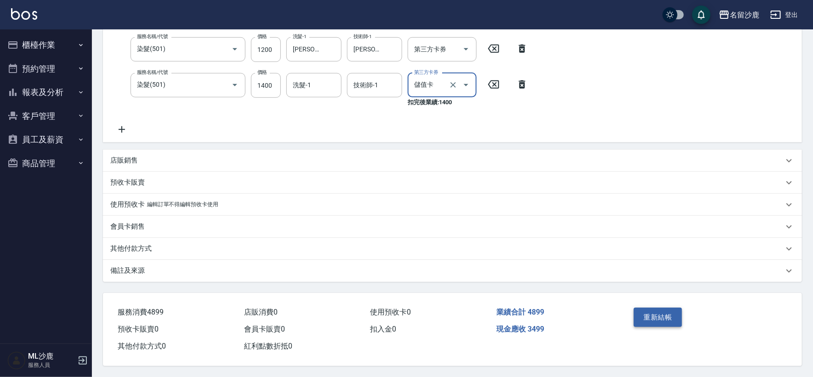
click at [649, 308] on button "重新結帳" at bounding box center [657, 317] width 49 height 19
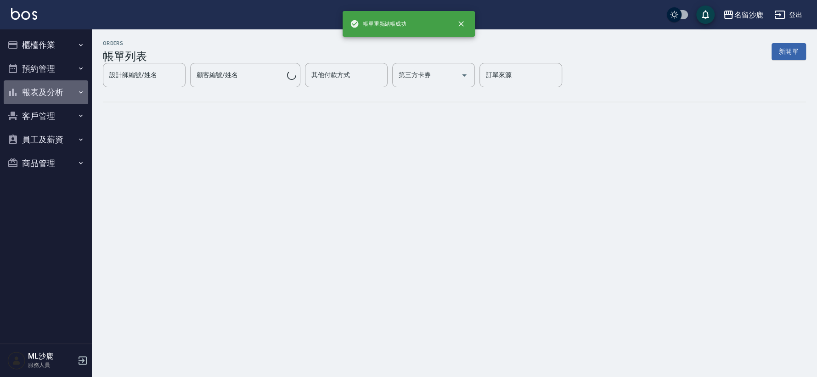
click at [45, 91] on button "報表及分析" at bounding box center [46, 92] width 85 height 24
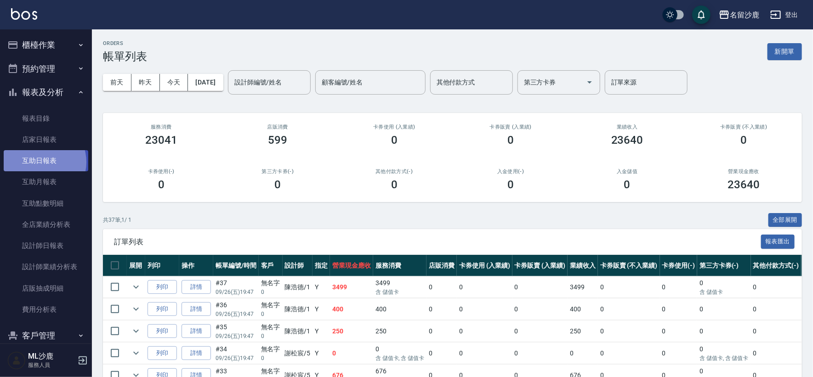
click at [40, 162] on link "互助日報表" at bounding box center [46, 160] width 85 height 21
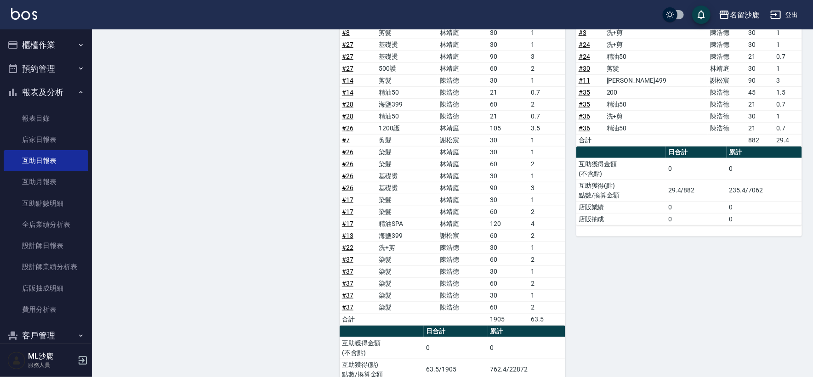
scroll to position [359, 0]
